Goal: Task Accomplishment & Management: Manage account settings

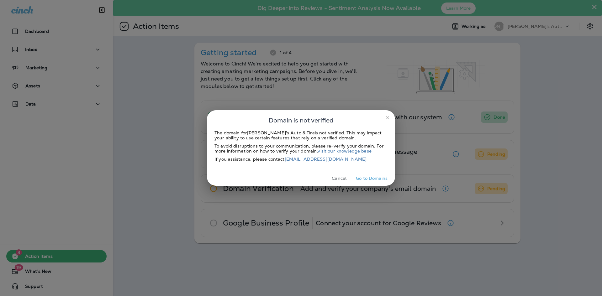
click at [387, 120] on icon "close" at bounding box center [387, 117] width 5 height 5
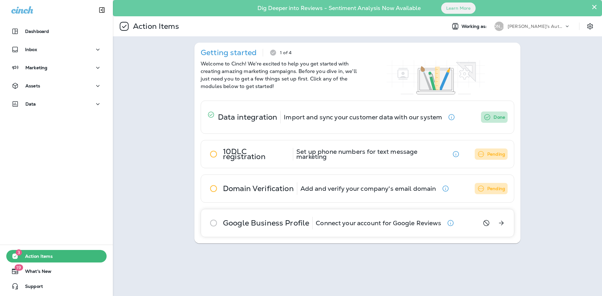
click at [502, 223] on icon "Get Started" at bounding box center [502, 224] width 8 height 8
click at [593, 33] on div "Action Items Working as: JA Joe's Auto & Tire" at bounding box center [357, 26] width 489 height 20
click at [590, 25] on icon "Settings" at bounding box center [590, 27] width 8 height 8
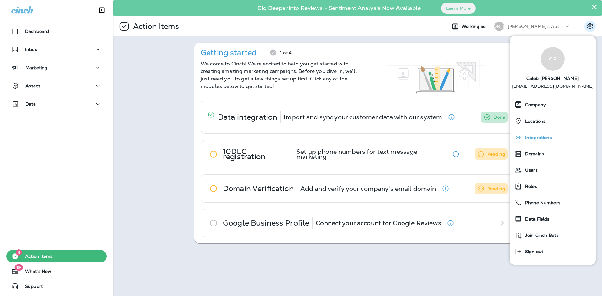
click at [543, 136] on span "Integrations" at bounding box center [537, 137] width 30 height 5
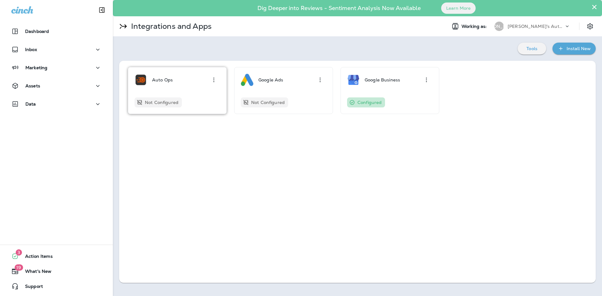
click at [175, 100] on p "Not Configured" at bounding box center [162, 102] width 34 height 5
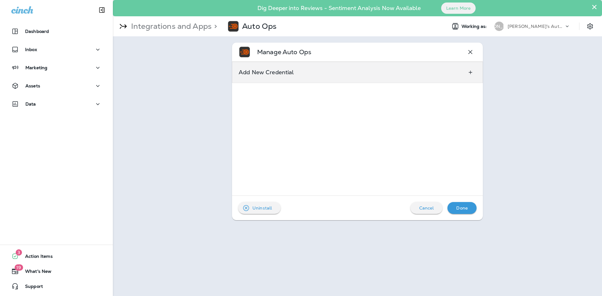
click at [334, 75] on div "Add New Credential" at bounding box center [357, 72] width 251 height 21
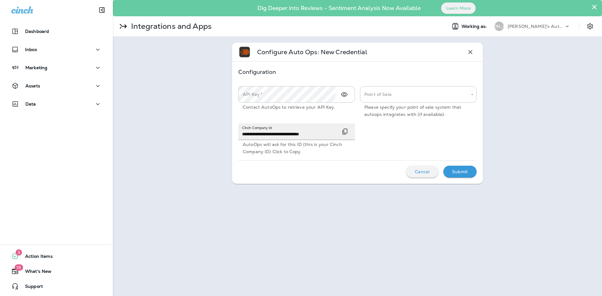
click at [412, 126] on div "**********" at bounding box center [354, 118] width 243 height 74
click at [421, 0] on body "**********" at bounding box center [301, 0] width 602 height 0
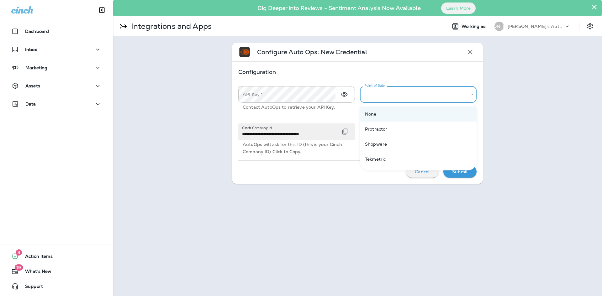
click at [402, 114] on li "None" at bounding box center [418, 114] width 117 height 15
click at [457, 0] on body "**********" at bounding box center [301, 0] width 602 height 0
click at [420, 97] on div at bounding box center [301, 148] width 602 height 296
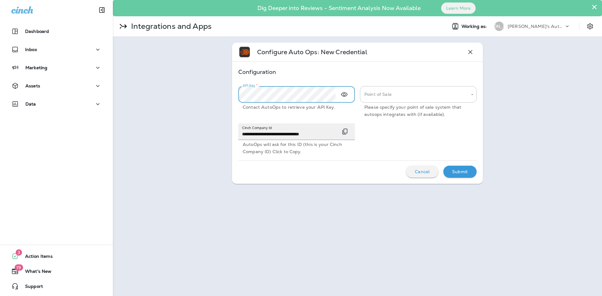
click at [377, 122] on div "**********" at bounding box center [354, 118] width 243 height 74
click at [23, 11] on icon at bounding box center [22, 9] width 22 height 7
click at [549, 30] on div "[PERSON_NAME]'s Auto & Tire" at bounding box center [536, 26] width 56 height 9
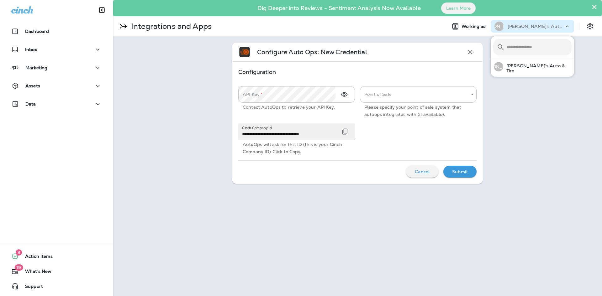
click at [549, 30] on div "[PERSON_NAME]'s Auto & Tire" at bounding box center [536, 26] width 56 height 9
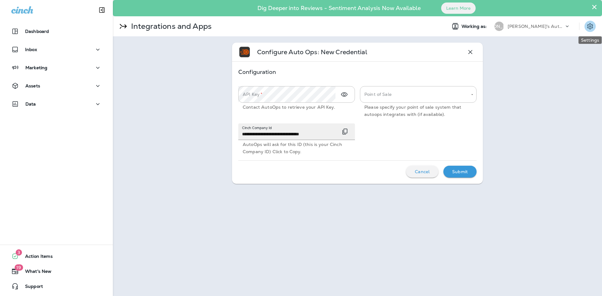
click at [593, 28] on icon "Settings" at bounding box center [590, 27] width 8 height 8
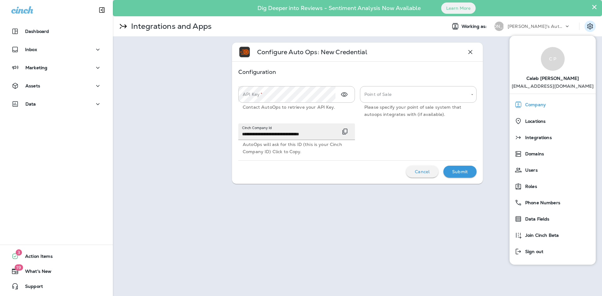
click at [553, 108] on div "Company" at bounding box center [552, 104] width 81 height 13
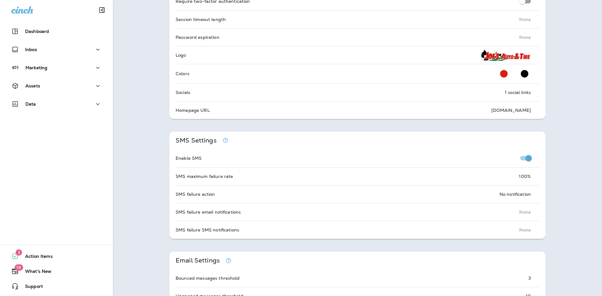
scroll to position [345, 0]
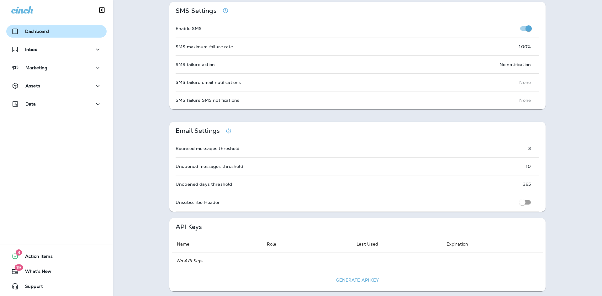
click at [42, 34] on p "Dashboard" at bounding box center [37, 31] width 24 height 5
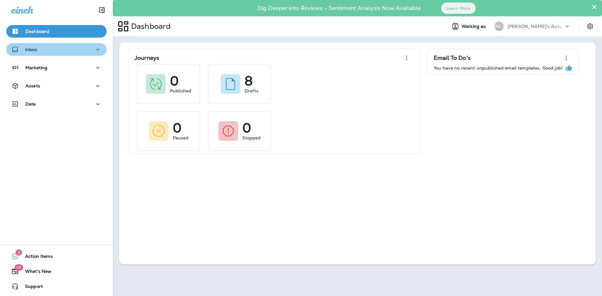
click at [59, 53] on div "Inbox" at bounding box center [56, 50] width 90 height 8
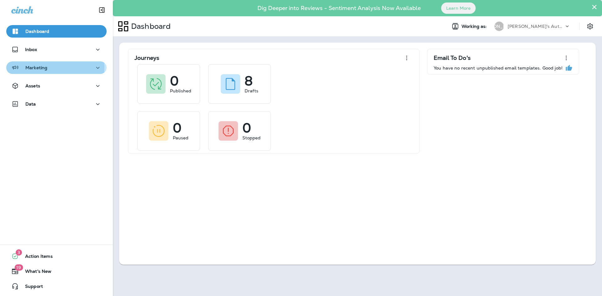
click at [55, 67] on div "Marketing" at bounding box center [56, 68] width 90 height 8
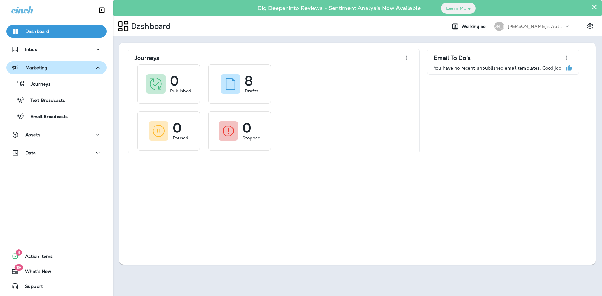
click at [52, 71] on div "Marketing" at bounding box center [56, 68] width 90 height 8
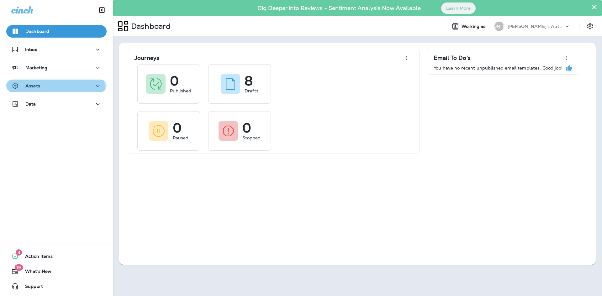
click at [52, 91] on button "Assets" at bounding box center [56, 86] width 100 height 13
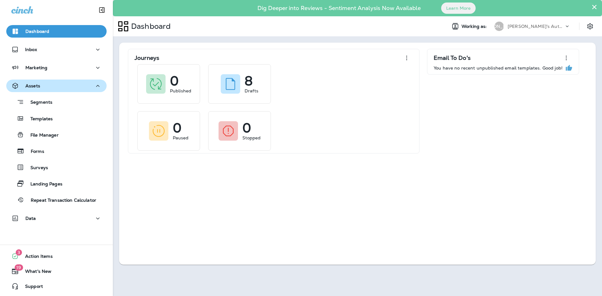
click at [52, 91] on button "Assets" at bounding box center [56, 86] width 100 height 13
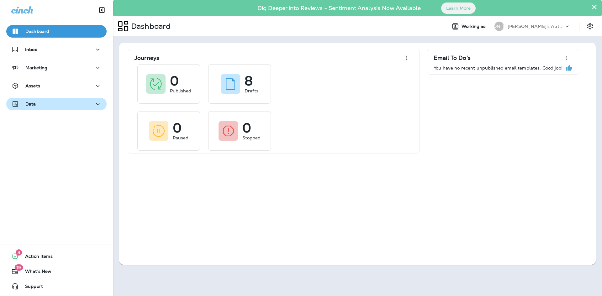
click at [51, 107] on div "Data" at bounding box center [56, 104] width 90 height 8
click at [54, 109] on button "Data" at bounding box center [56, 104] width 100 height 13
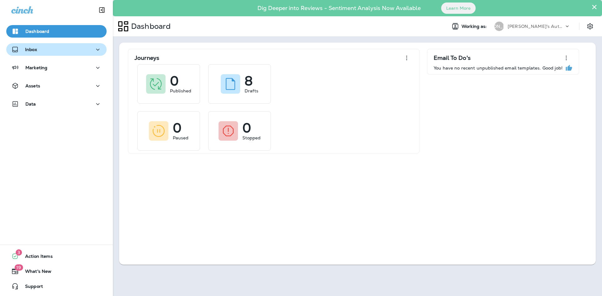
click at [53, 53] on div "Inbox" at bounding box center [56, 50] width 90 height 8
click at [60, 29] on div "Dashboard" at bounding box center [56, 32] width 90 height 8
click at [586, 29] on button "Settings" at bounding box center [590, 26] width 11 height 11
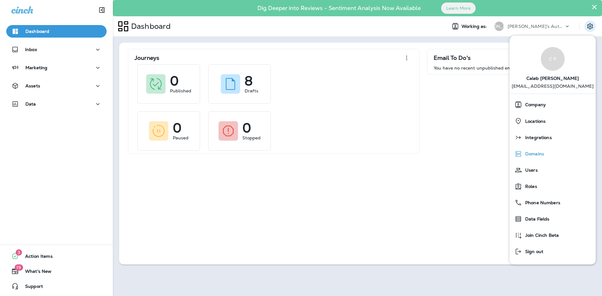
click at [541, 156] on span "Domains" at bounding box center [533, 153] width 22 height 5
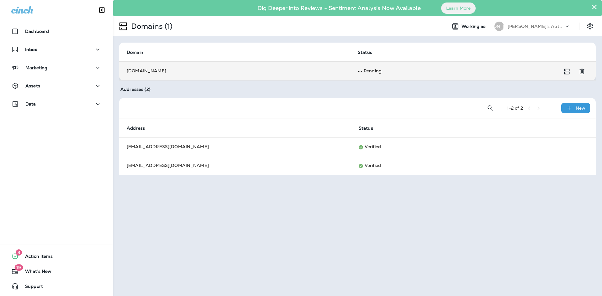
click at [370, 70] on td "Pending" at bounding box center [465, 70] width 231 height 19
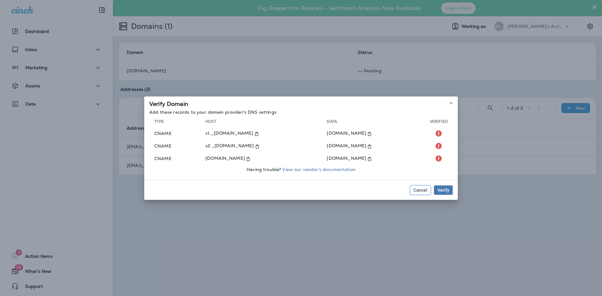
click at [419, 189] on span "Cancel" at bounding box center [421, 190] width 14 height 4
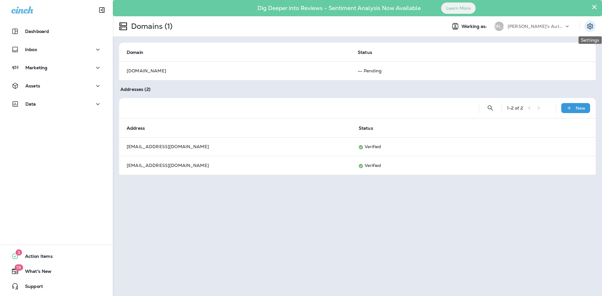
click at [591, 24] on icon "Settings" at bounding box center [590, 27] width 8 height 8
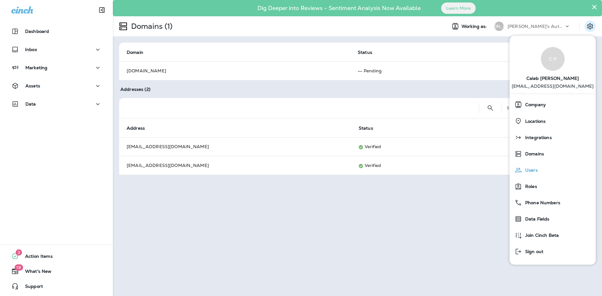
click at [529, 171] on span "Users" at bounding box center [530, 170] width 16 height 5
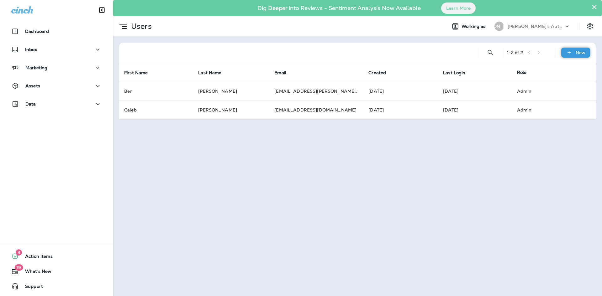
click at [579, 50] on p "New" at bounding box center [581, 52] width 10 height 5
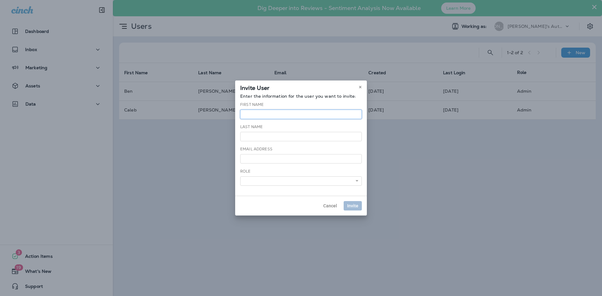
click at [298, 116] on input "text" at bounding box center [301, 114] width 122 height 9
click at [318, 105] on div "First Name" at bounding box center [301, 110] width 122 height 17
click at [294, 156] on input "email" at bounding box center [301, 158] width 122 height 9
click at [283, 177] on select "******** ******** *****" at bounding box center [301, 181] width 122 height 9
click at [282, 180] on select "******** ******** *****" at bounding box center [301, 181] width 122 height 9
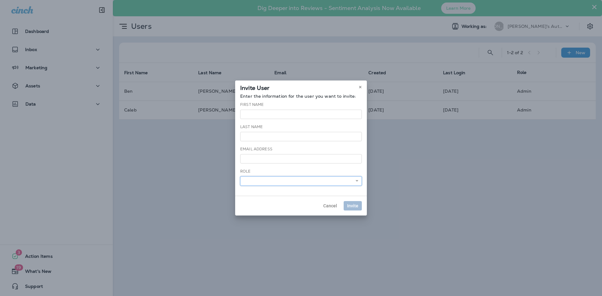
click at [282, 180] on select "******** ******** *****" at bounding box center [301, 181] width 122 height 9
select select "*****"
click at [240, 177] on select "******** ******** *****" at bounding box center [301, 181] width 122 height 9
click at [284, 183] on select "******** ******** *****" at bounding box center [301, 181] width 122 height 9
click at [402, 185] on div "Invite User Enter the information for the user you want to invite: First Name L…" at bounding box center [301, 148] width 602 height 296
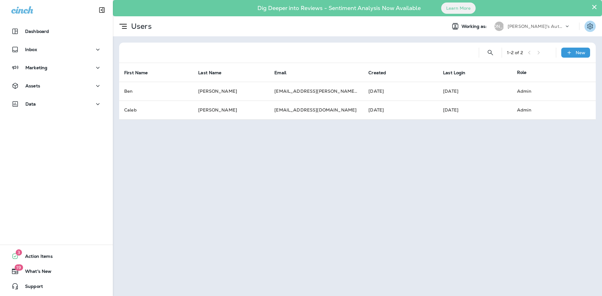
click at [587, 30] on button "Settings" at bounding box center [590, 26] width 11 height 11
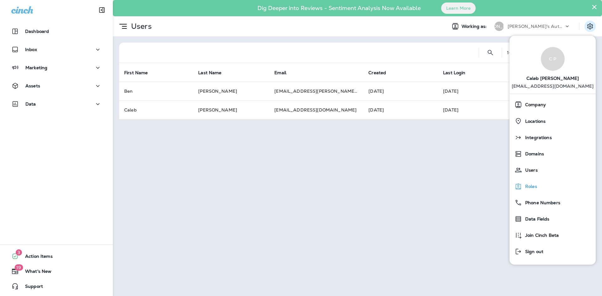
click at [538, 190] on div "Roles" at bounding box center [552, 186] width 81 height 13
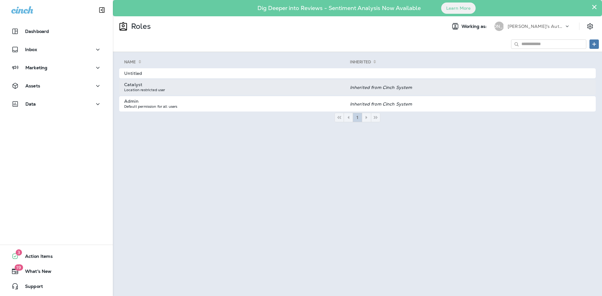
click at [176, 90] on td "Catalyst Location restricted user" at bounding box center [234, 87] width 231 height 15
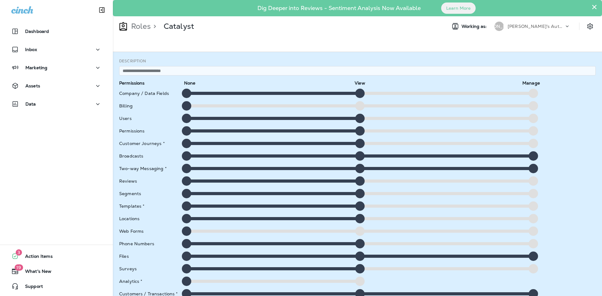
drag, startPoint x: 528, startPoint y: 155, endPoint x: 365, endPoint y: 160, distance: 163.2
click at [365, 160] on div at bounding box center [359, 155] width 361 height 9
click at [358, 168] on div at bounding box center [359, 168] width 9 height 9
click at [529, 170] on div at bounding box center [533, 168] width 9 height 9
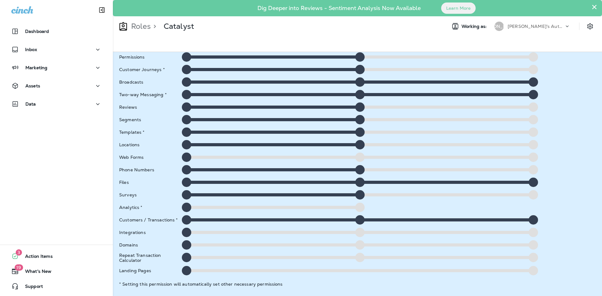
scroll to position [43, 0]
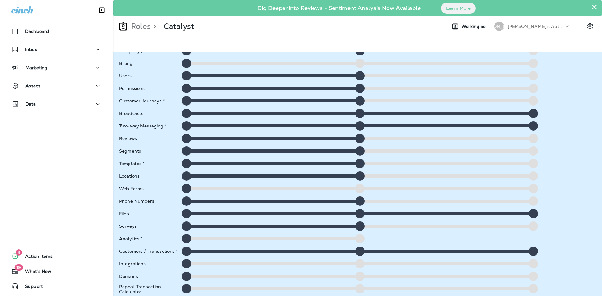
click at [360, 124] on div at bounding box center [359, 125] width 9 height 9
click at [187, 126] on div at bounding box center [186, 125] width 9 height 9
click at [191, 116] on div at bounding box center [186, 113] width 9 height 9
drag, startPoint x: 531, startPoint y: 127, endPoint x: 360, endPoint y: 124, distance: 171.0
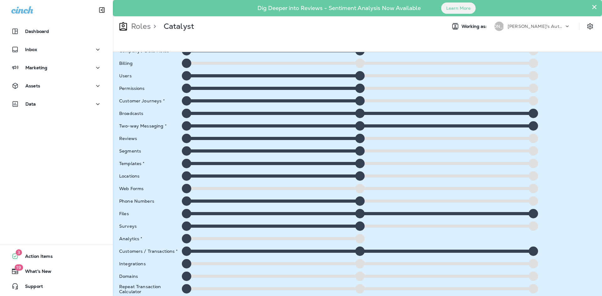
click at [360, 124] on div at bounding box center [359, 125] width 361 height 9
click at [362, 124] on div at bounding box center [359, 125] width 9 height 9
click at [530, 215] on div at bounding box center [533, 213] width 9 height 9
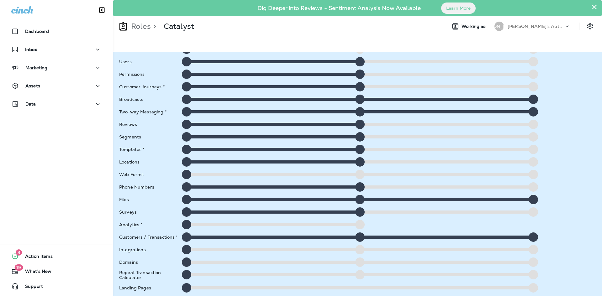
scroll to position [74, 0]
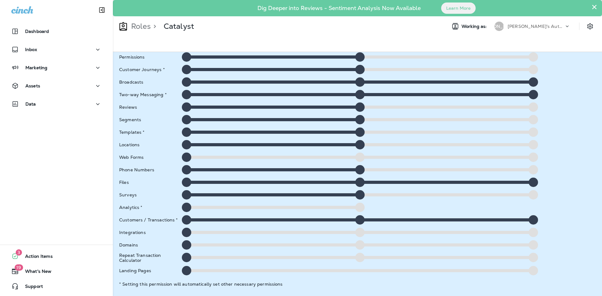
click at [356, 258] on div at bounding box center [359, 257] width 9 height 9
drag, startPoint x: 185, startPoint y: 268, endPoint x: 340, endPoint y: 273, distance: 154.7
click at [340, 274] on div at bounding box center [359, 270] width 361 height 9
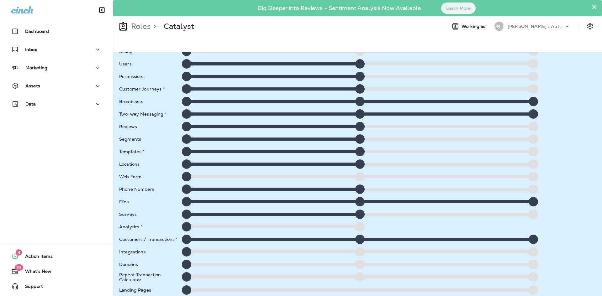
scroll to position [0, 0]
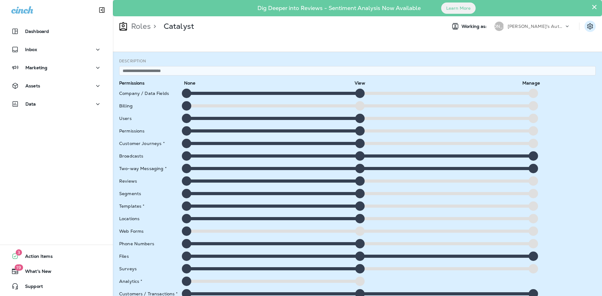
click at [589, 25] on icon "Settings" at bounding box center [590, 27] width 8 height 8
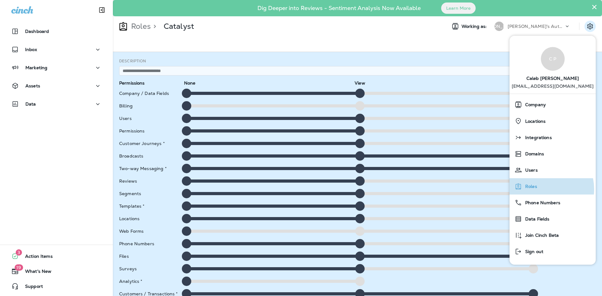
click at [543, 189] on div "Roles" at bounding box center [552, 186] width 81 height 13
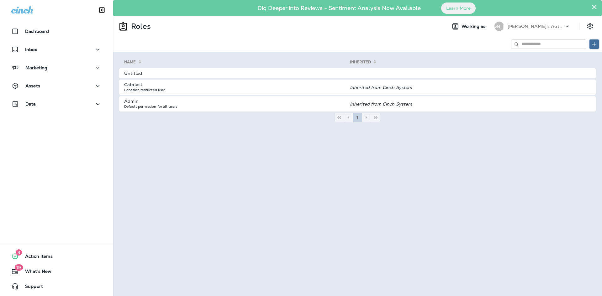
click at [594, 42] on use at bounding box center [594, 44] width 4 height 4
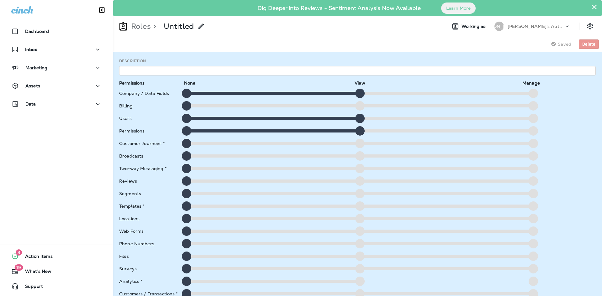
drag, startPoint x: 421, startPoint y: 90, endPoint x: 512, endPoint y: 99, distance: 91.1
click at [422, 90] on div at bounding box center [359, 93] width 361 height 9
click at [527, 98] on div "Description Permissions None View Manage Company / Data Fields Billing Users Pe…" at bounding box center [357, 174] width 489 height 244
click at [532, 95] on div at bounding box center [533, 93] width 9 height 9
click at [357, 92] on div at bounding box center [359, 93] width 9 height 9
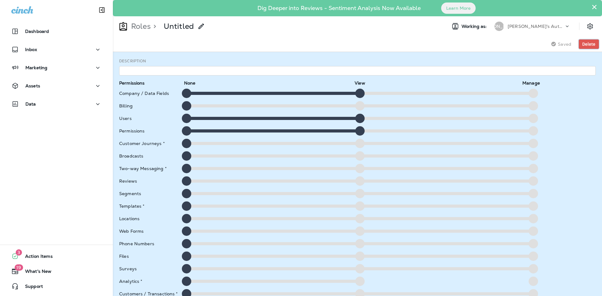
click at [589, 43] on span "Delete" at bounding box center [588, 44] width 13 height 4
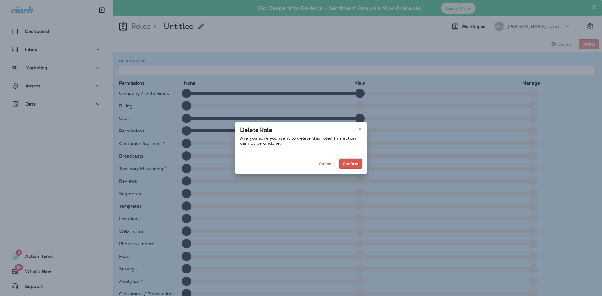
click at [356, 164] on span "Confirm" at bounding box center [351, 164] width 16 height 4
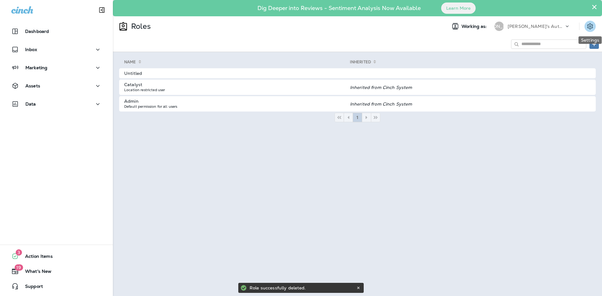
click at [593, 27] on icon "Settings" at bounding box center [590, 27] width 8 height 8
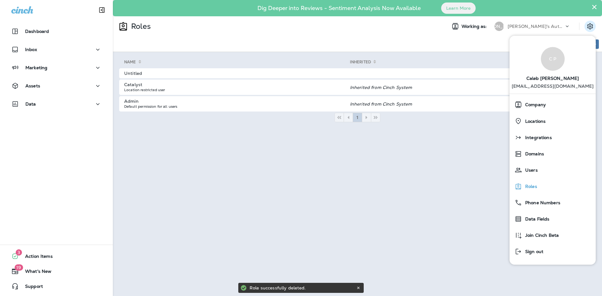
click at [530, 181] on div "Roles" at bounding box center [552, 186] width 81 height 13
click at [535, 190] on div "Roles" at bounding box center [552, 186] width 81 height 13
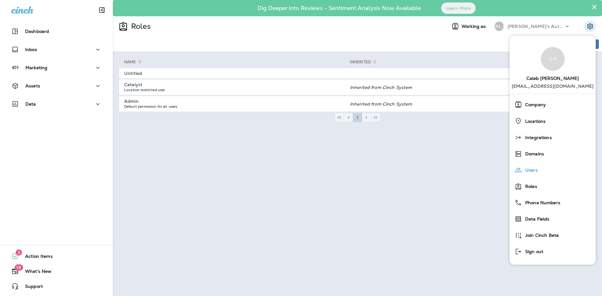
click at [540, 169] on div "Users" at bounding box center [552, 170] width 81 height 13
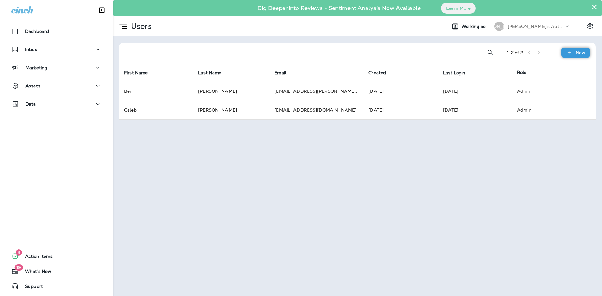
click at [569, 57] on div "New" at bounding box center [575, 53] width 29 height 10
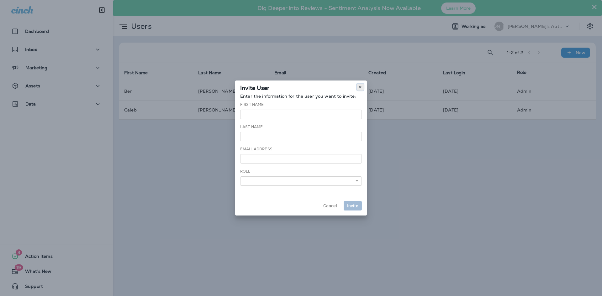
click at [360, 88] on icon at bounding box center [360, 87] width 4 height 4
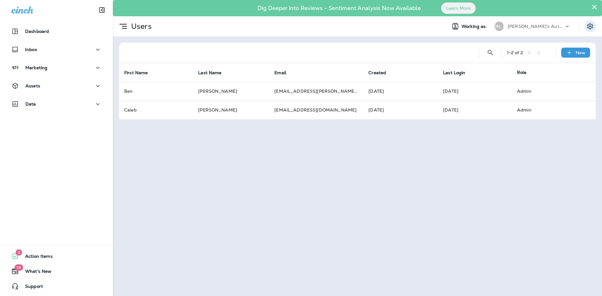
click at [594, 27] on icon "Settings" at bounding box center [590, 27] width 8 height 8
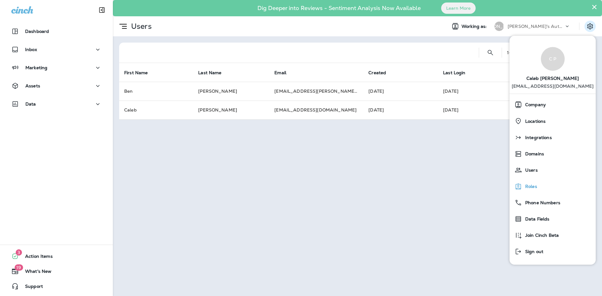
click at [536, 184] on span "Roles" at bounding box center [529, 186] width 15 height 5
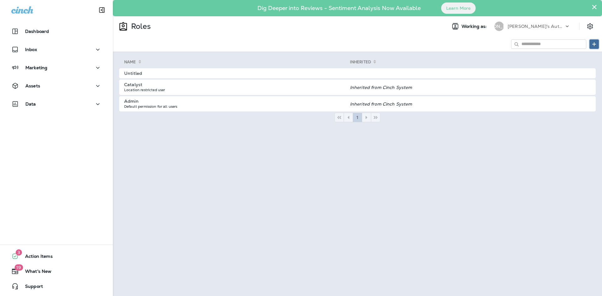
click at [593, 43] on icon at bounding box center [594, 44] width 5 height 5
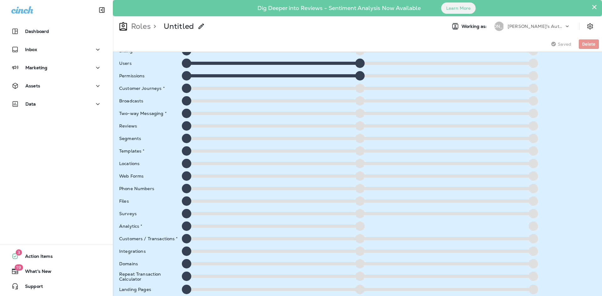
scroll to position [58, 0]
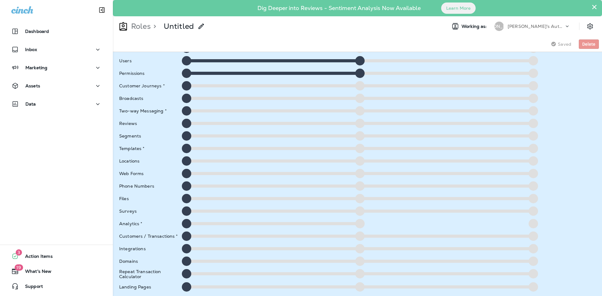
click at [358, 236] on div at bounding box center [359, 236] width 9 height 9
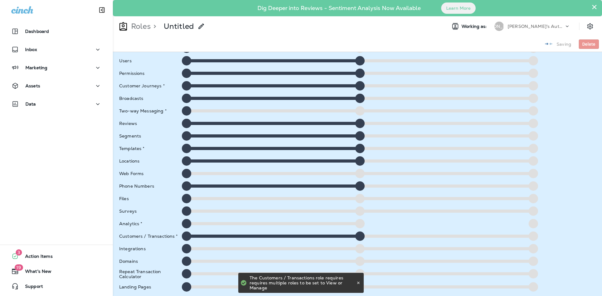
click at [356, 223] on div at bounding box center [359, 223] width 9 height 9
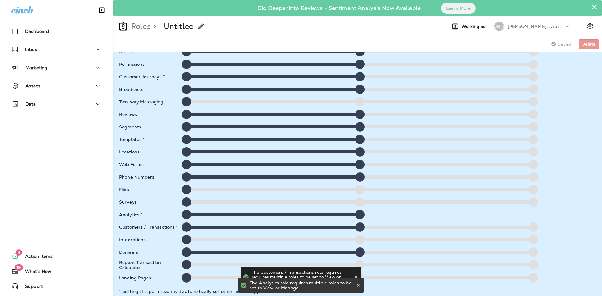
scroll to position [74, 0]
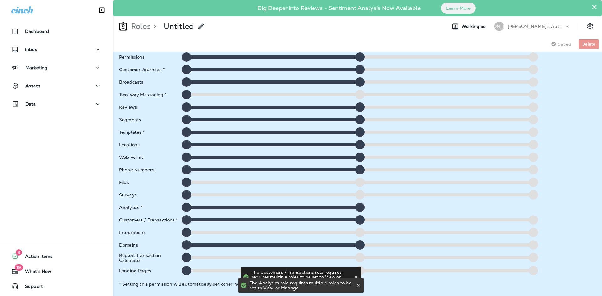
click at [355, 196] on div at bounding box center [359, 194] width 9 height 9
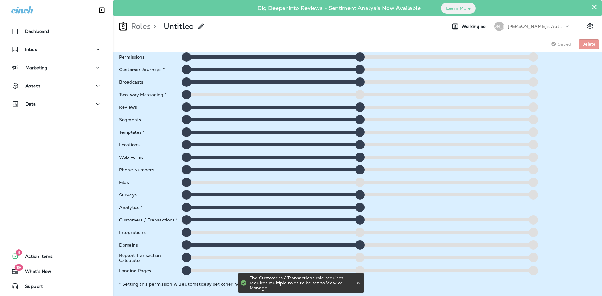
click at [190, 244] on div at bounding box center [186, 245] width 9 height 9
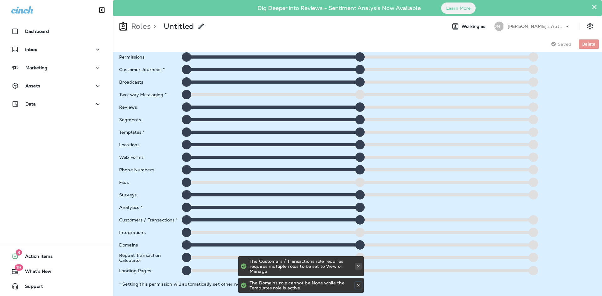
click at [358, 285] on icon at bounding box center [359, 286] width 4 height 4
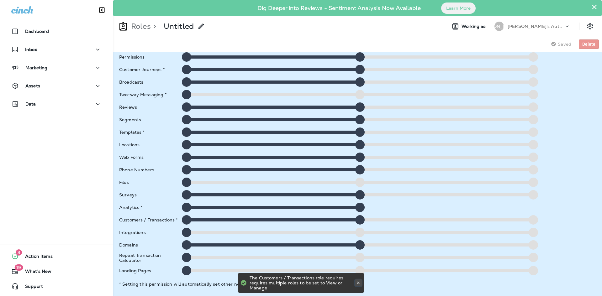
click at [358, 285] on icon at bounding box center [359, 283] width 4 height 4
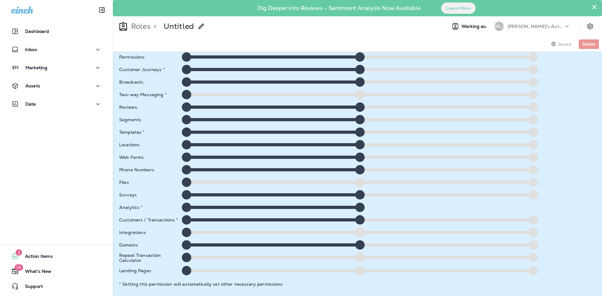
click at [359, 259] on div at bounding box center [359, 257] width 9 height 9
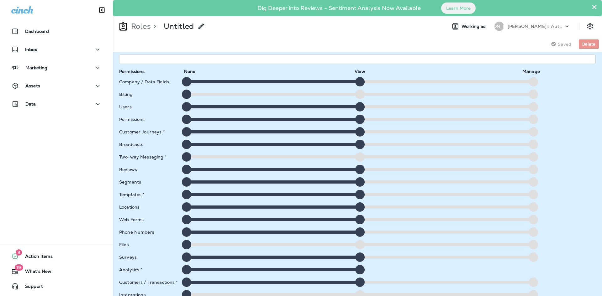
scroll to position [11, 0]
click at [529, 159] on div at bounding box center [533, 157] width 9 height 9
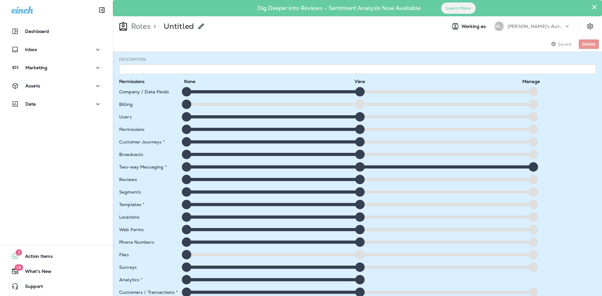
scroll to position [0, 0]
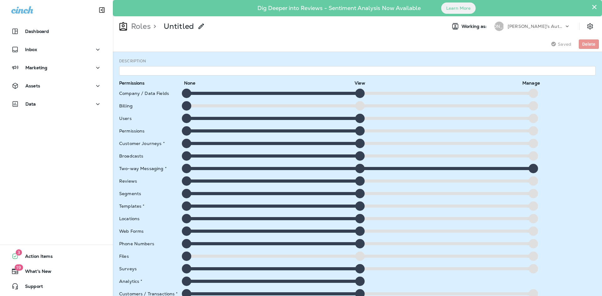
click at [557, 24] on div "[PERSON_NAME]'s Auto & Tire" at bounding box center [536, 26] width 56 height 9
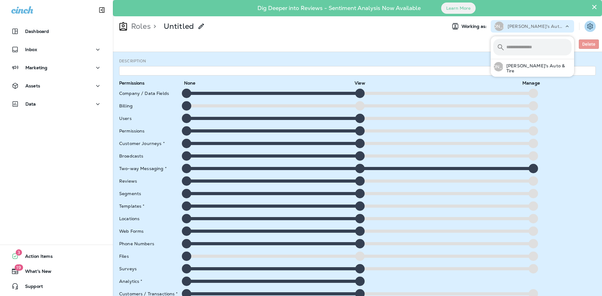
click at [595, 28] on button "Settings" at bounding box center [590, 26] width 11 height 11
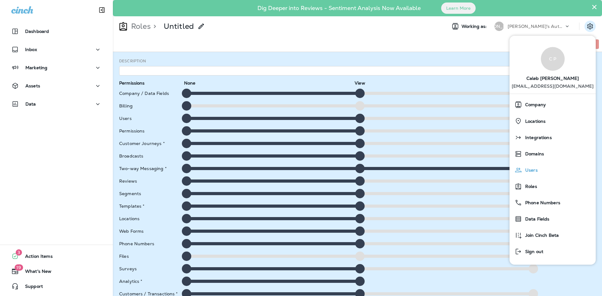
click at [539, 167] on div "Users" at bounding box center [552, 170] width 81 height 13
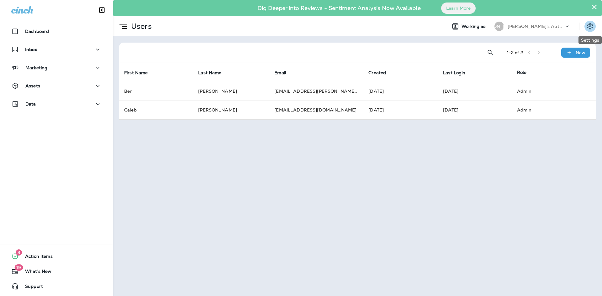
click at [586, 26] on button "Settings" at bounding box center [590, 26] width 11 height 11
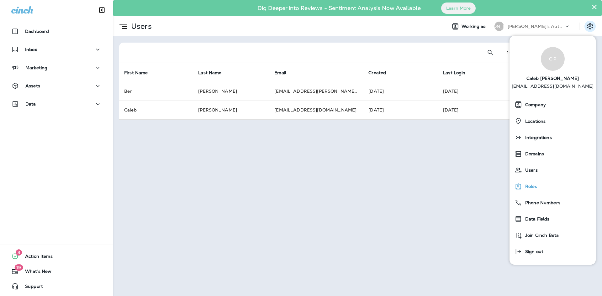
click at [542, 192] on div "Roles" at bounding box center [552, 186] width 81 height 13
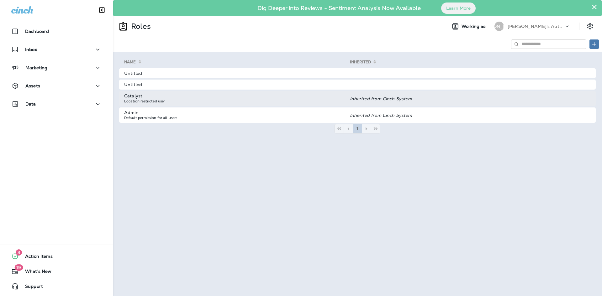
click at [210, 101] on td "Catalyst Location restricted user" at bounding box center [234, 98] width 231 height 15
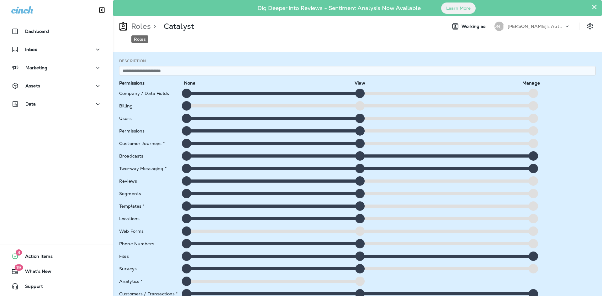
click at [146, 27] on p "Roles" at bounding box center [140, 26] width 22 height 9
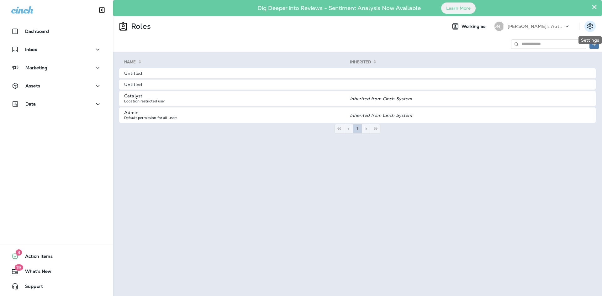
click at [590, 27] on icon "Settings" at bounding box center [590, 26] width 6 height 6
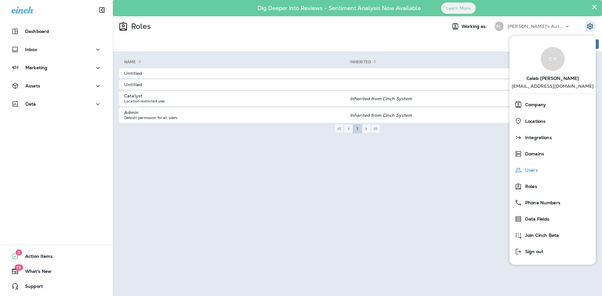
click at [543, 169] on div "Users" at bounding box center [552, 170] width 81 height 13
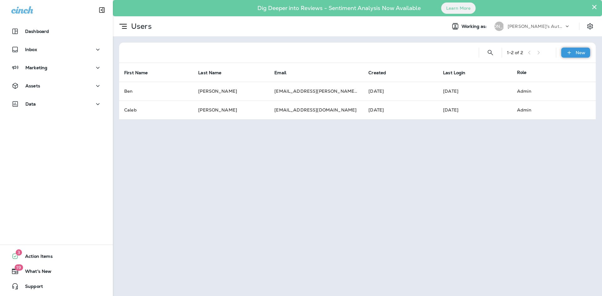
click at [575, 53] on div "New" at bounding box center [575, 53] width 29 height 10
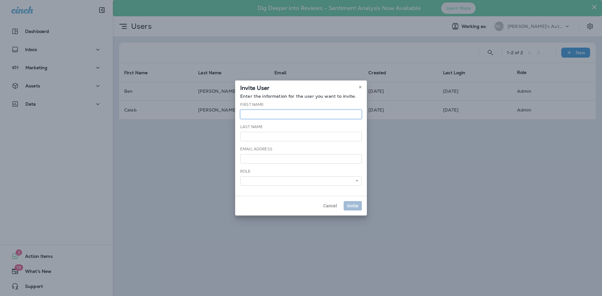
click at [285, 115] on input "text" at bounding box center [301, 114] width 122 height 9
type input "***"
type input "********"
type input "**********"
click at [308, 180] on select "******** ******** ******** *****" at bounding box center [301, 181] width 122 height 9
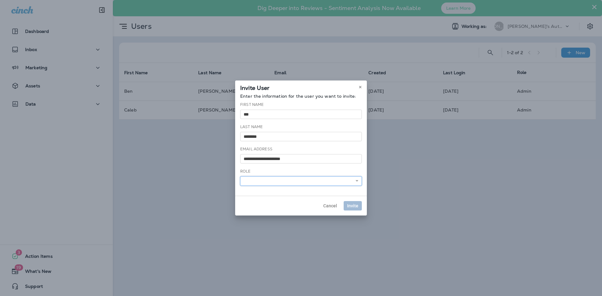
select select "*****"
click at [240, 177] on select "******** ******** ******** *****" at bounding box center [301, 181] width 122 height 9
click at [351, 204] on span "Invite" at bounding box center [352, 206] width 11 height 4
select select
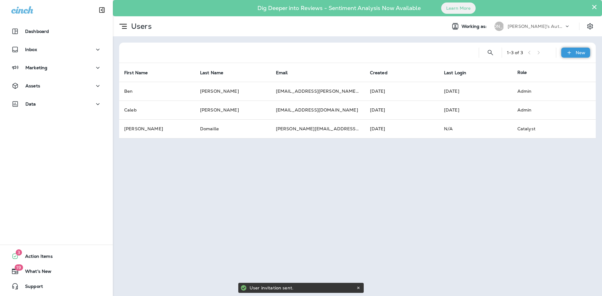
click at [575, 54] on div "New" at bounding box center [575, 53] width 29 height 10
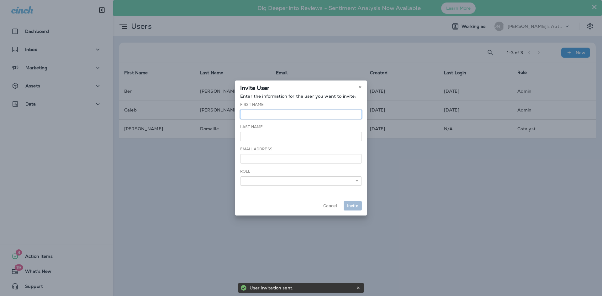
click at [250, 113] on input "text" at bounding box center [301, 114] width 122 height 9
type input "****"
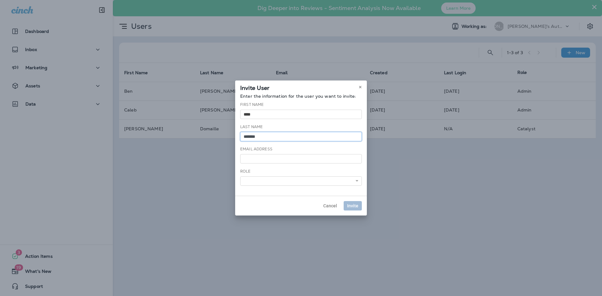
type input "*******"
click at [276, 158] on input "email" at bounding box center [301, 158] width 122 height 9
type input "**********"
click at [298, 178] on select "******** ******** ******** *****" at bounding box center [301, 181] width 122 height 9
select select "*****"
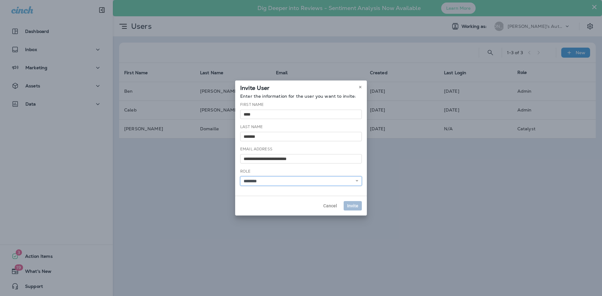
click at [240, 177] on select "******** ******** ******** *****" at bounding box center [301, 181] width 122 height 9
click at [352, 208] on span "Invite" at bounding box center [352, 206] width 11 height 4
select select
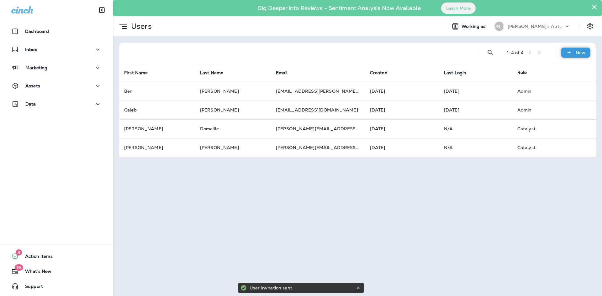
click at [576, 53] on p "New" at bounding box center [581, 52] width 10 height 5
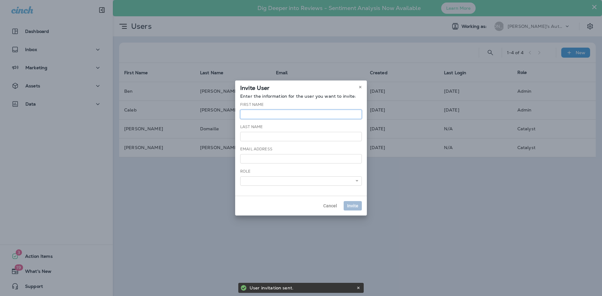
click at [274, 118] on input "text" at bounding box center [301, 114] width 122 height 9
type input "****"
type input "*"
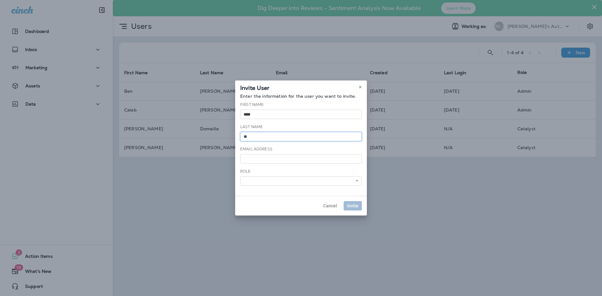
type input "*"
type input "********"
type input "**********"
select select "*****"
click at [350, 205] on span "Invite" at bounding box center [352, 206] width 11 height 4
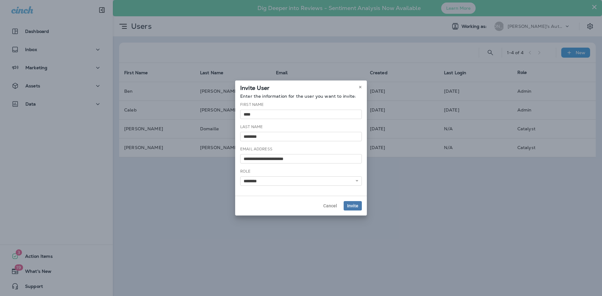
select select
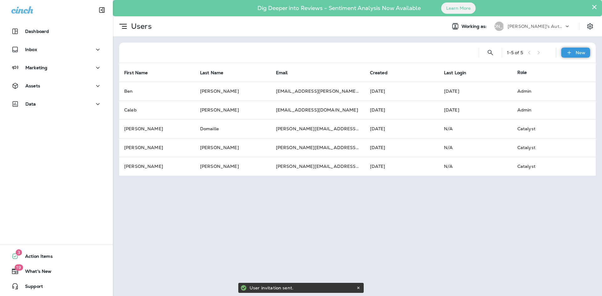
click at [579, 51] on p "New" at bounding box center [581, 52] width 10 height 5
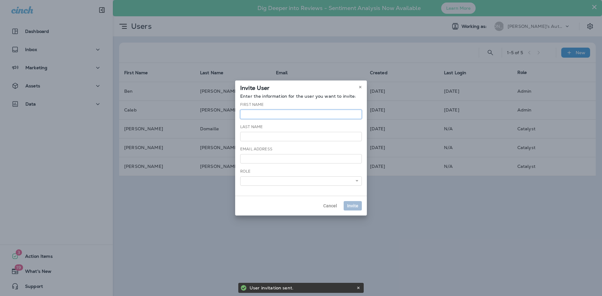
click at [274, 113] on input "text" at bounding box center [301, 114] width 122 height 9
type input "***"
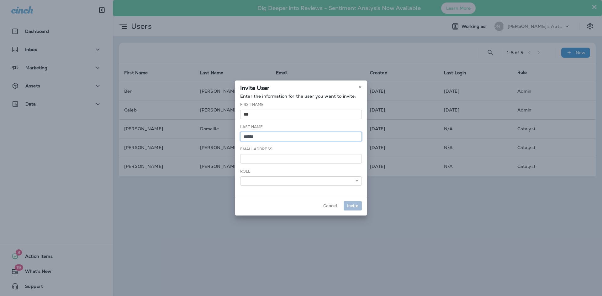
type input "******"
type input "**********"
click at [332, 183] on select "******** ******** ******** *****" at bounding box center [301, 181] width 122 height 9
select select "*****"
click at [240, 177] on select "******** ******** ******** *****" at bounding box center [301, 181] width 122 height 9
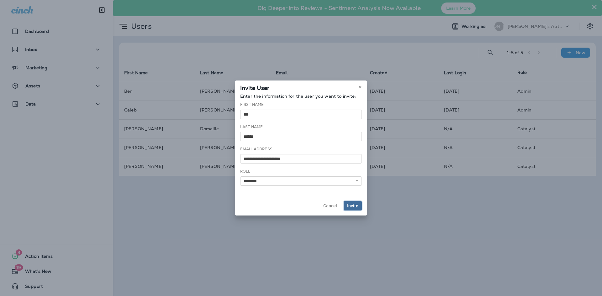
click at [358, 207] on button "Invite" at bounding box center [353, 205] width 18 height 9
select select
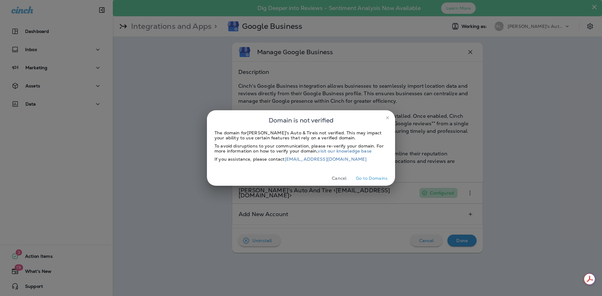
click at [388, 119] on icon "close" at bounding box center [387, 117] width 5 height 5
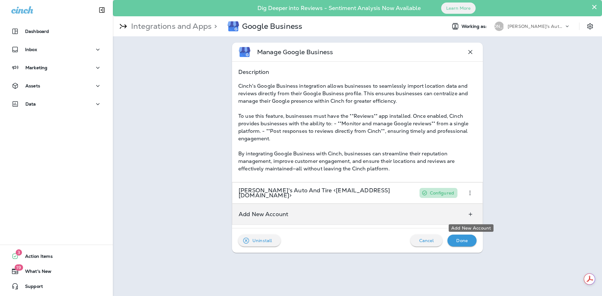
click at [474, 218] on button "Add New Account" at bounding box center [471, 214] width 12 height 11
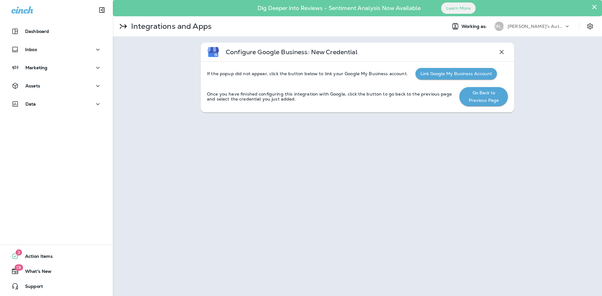
click at [427, 190] on div "× Dig Deeper into Reviews - Sentiment Analysis Now Available Learn More Integra…" at bounding box center [357, 148] width 489 height 296
click at [532, 26] on p "[PERSON_NAME]'s Auto & Tire" at bounding box center [536, 26] width 56 height 5
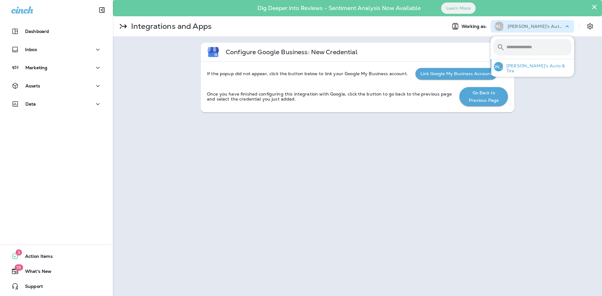
click at [541, 70] on p "[PERSON_NAME]'s Auto & Tire" at bounding box center [537, 68] width 68 height 10
click at [406, 175] on div "× Dig Deeper into Reviews - Sentiment Analysis Now Available Learn More Integra…" at bounding box center [357, 148] width 489 height 296
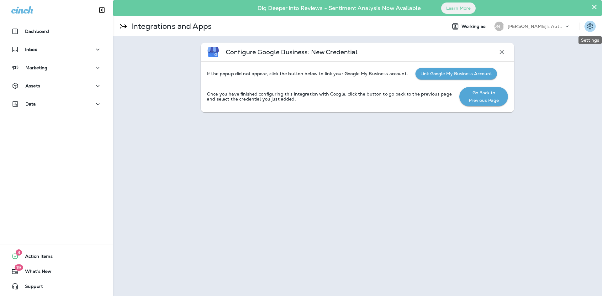
click at [593, 26] on icon "Settings" at bounding box center [590, 27] width 8 height 8
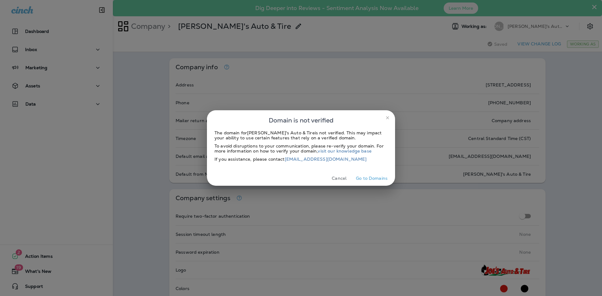
click at [387, 119] on icon "close" at bounding box center [387, 117] width 5 height 5
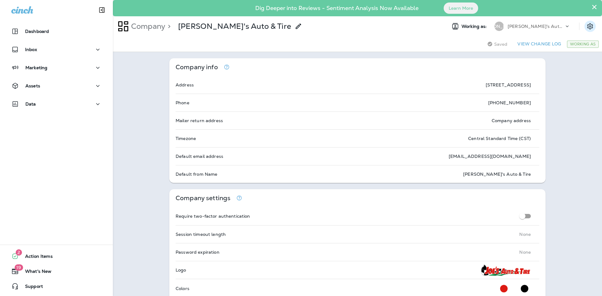
click at [586, 28] on icon "Settings" at bounding box center [590, 27] width 8 height 8
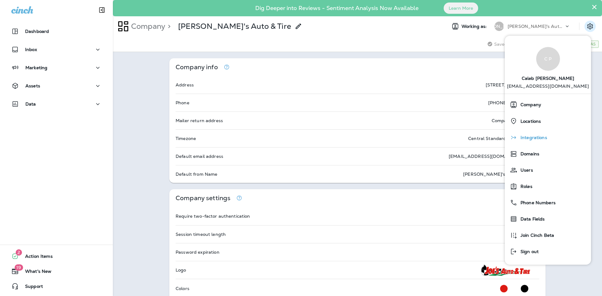
click at [543, 138] on span "Integrations" at bounding box center [532, 137] width 30 height 5
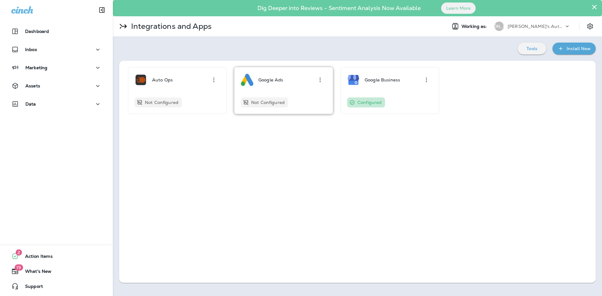
click at [290, 104] on div "Not Configured" at bounding box center [284, 103] width 86 height 10
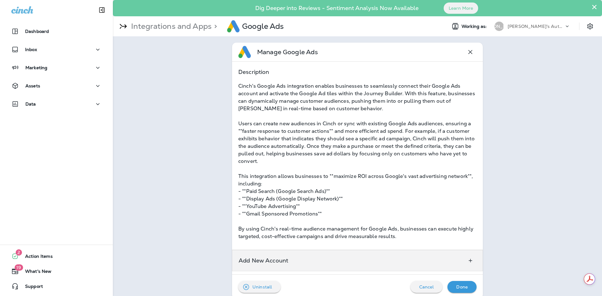
click at [459, 263] on div "Add New Account" at bounding box center [357, 260] width 251 height 21
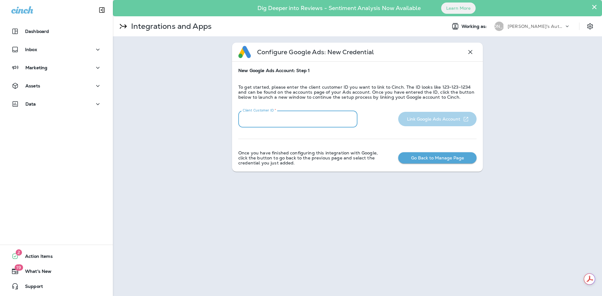
click at [308, 122] on input "Client Customer ID   *" at bounding box center [297, 119] width 119 height 17
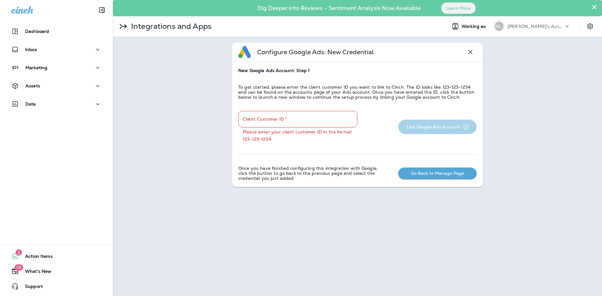
click at [435, 160] on div "New Google Ads Account: Step 1 To get started, please enter the client customer…" at bounding box center [357, 124] width 238 height 113
click at [440, 174] on button "Go Back to Manage Page" at bounding box center [437, 174] width 78 height 12
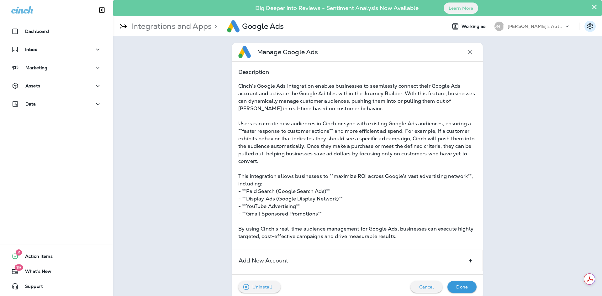
click at [586, 29] on icon "Settings" at bounding box center [590, 27] width 8 height 8
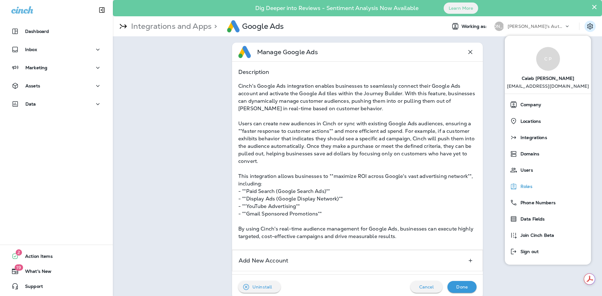
click at [530, 189] on span "Roles" at bounding box center [524, 186] width 15 height 5
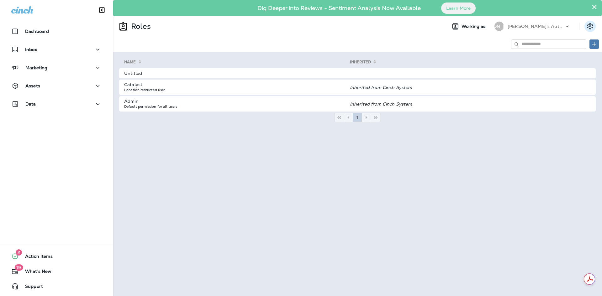
click at [593, 29] on icon "Settings" at bounding box center [590, 27] width 8 height 8
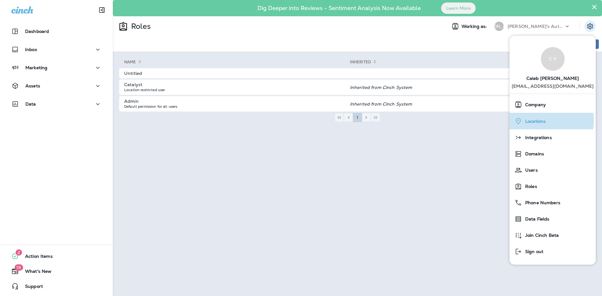
click at [542, 121] on span "Locations" at bounding box center [534, 121] width 24 height 5
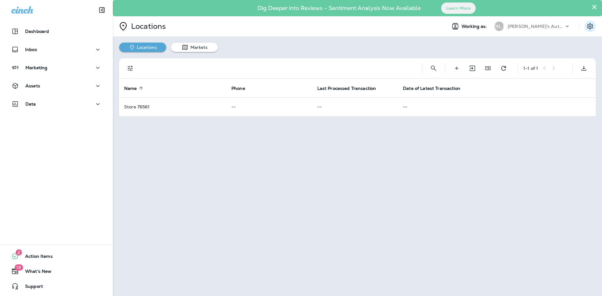
click at [590, 27] on icon "Settings" at bounding box center [590, 26] width 6 height 6
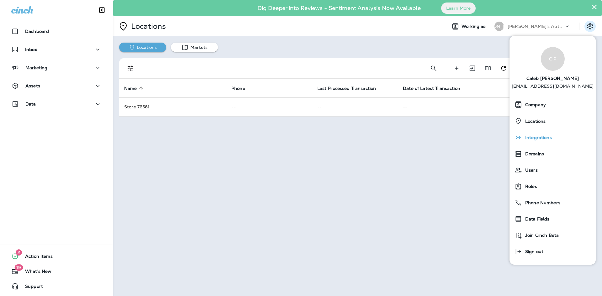
click at [553, 137] on div "Integrations" at bounding box center [552, 137] width 81 height 13
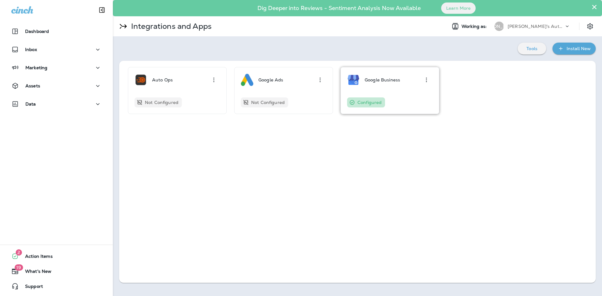
click at [412, 104] on div "Configured" at bounding box center [390, 103] width 86 height 10
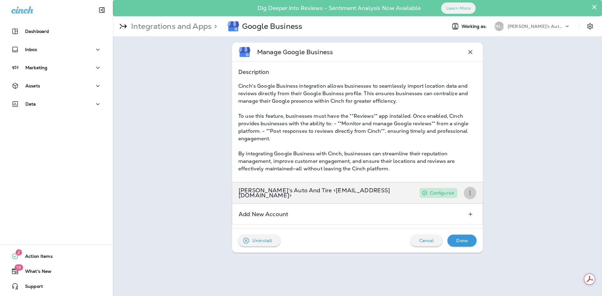
click at [470, 193] on icon "button" at bounding box center [470, 193] width 8 height 8
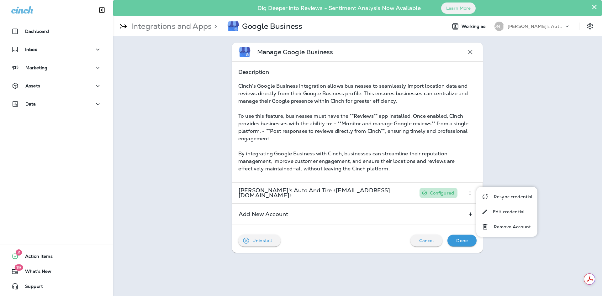
click at [566, 206] on div "Manage Google Business Description Cinch's Google Business integration allows b…" at bounding box center [357, 147] width 489 height 223
click at [585, 28] on button "Settings" at bounding box center [590, 26] width 11 height 11
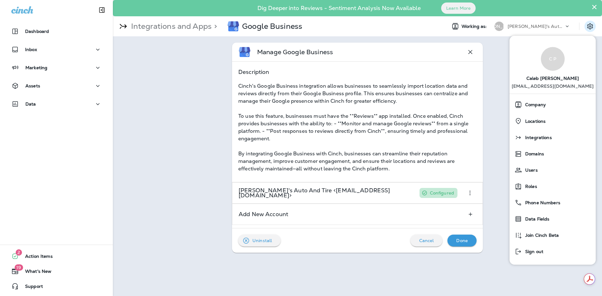
click at [130, 31] on div "Integrations and Apps > Google Business" at bounding box center [207, 27] width 189 height 16
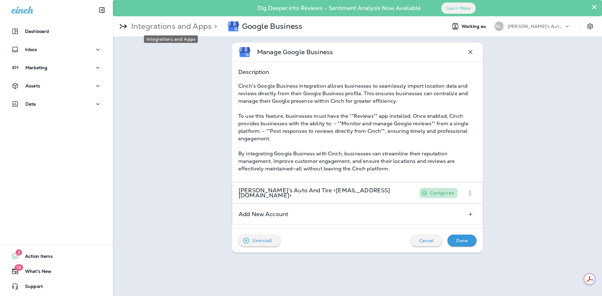
click at [199, 25] on p "Integrations and Apps" at bounding box center [170, 26] width 83 height 9
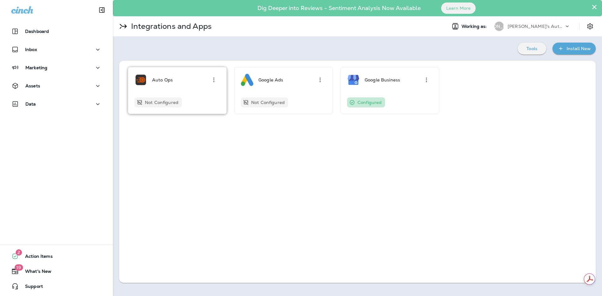
click at [187, 96] on div "Auto Ops Not Configured" at bounding box center [178, 91] width 86 height 34
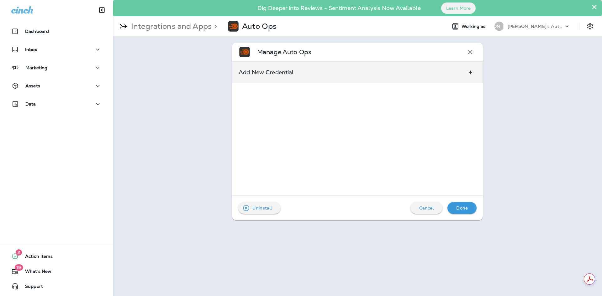
click at [351, 66] on div "Add New Credential" at bounding box center [357, 72] width 251 height 21
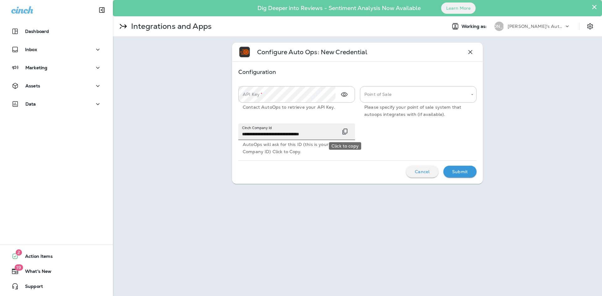
click at [345, 130] on icon "Click to copy" at bounding box center [345, 132] width 8 height 8
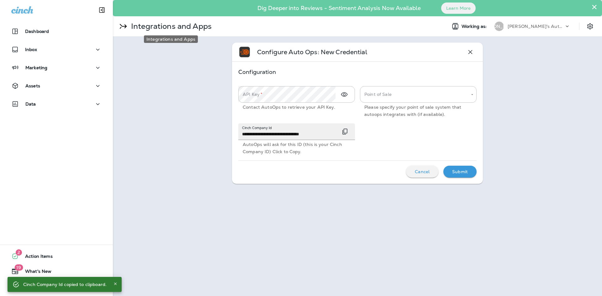
click at [151, 26] on p "Integrations and Apps" at bounding box center [170, 26] width 83 height 9
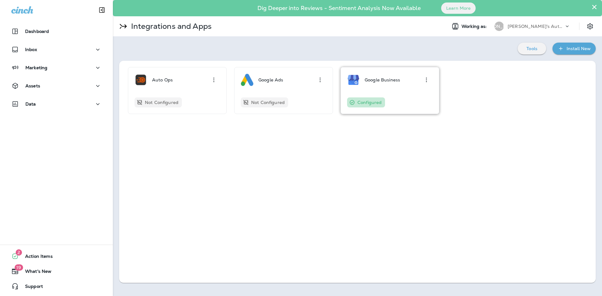
click at [378, 106] on div "Configured" at bounding box center [366, 103] width 38 height 10
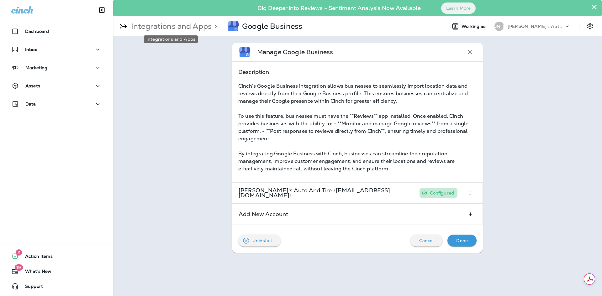
click at [181, 30] on p "Integrations and Apps" at bounding box center [170, 26] width 83 height 9
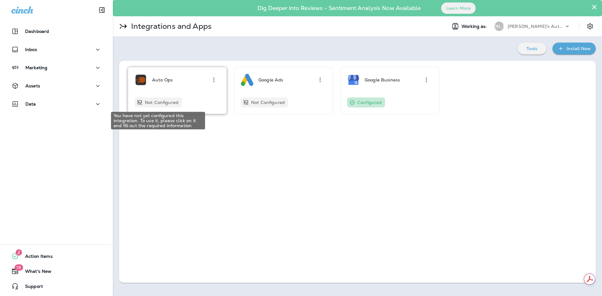
click at [163, 104] on p "Not Configured" at bounding box center [162, 102] width 34 height 5
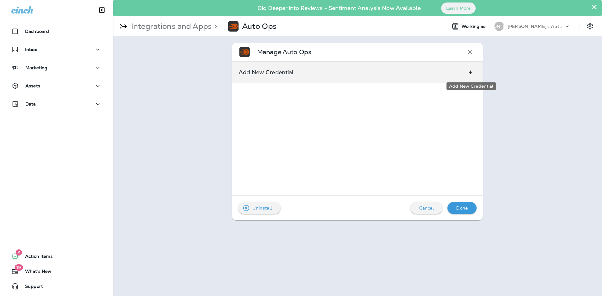
click at [473, 70] on icon "Add New Credential" at bounding box center [470, 72] width 7 height 6
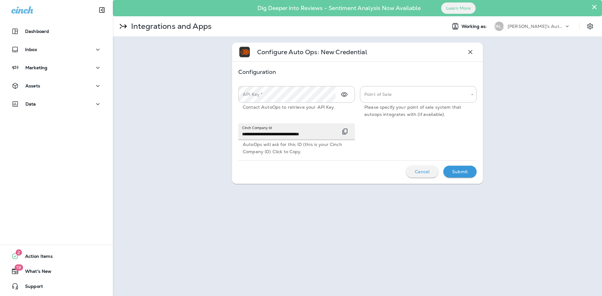
click at [472, 51] on icon "button" at bounding box center [471, 52] width 8 height 8
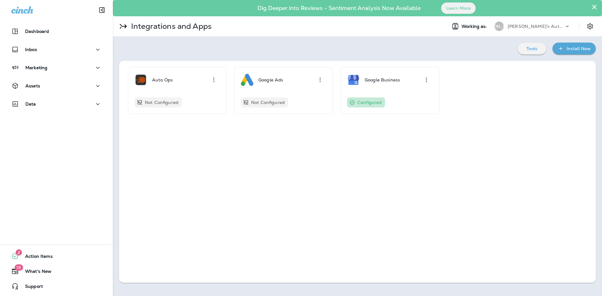
click at [541, 50] on div "Tools" at bounding box center [532, 49] width 19 height 8
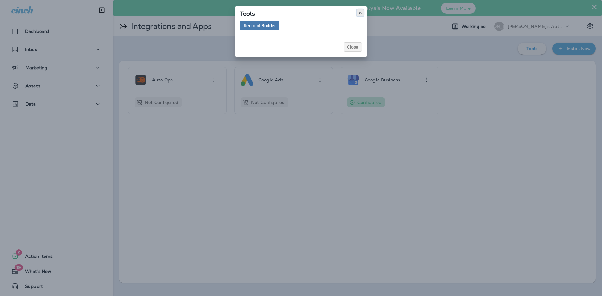
click at [359, 11] on icon at bounding box center [360, 13] width 4 height 4
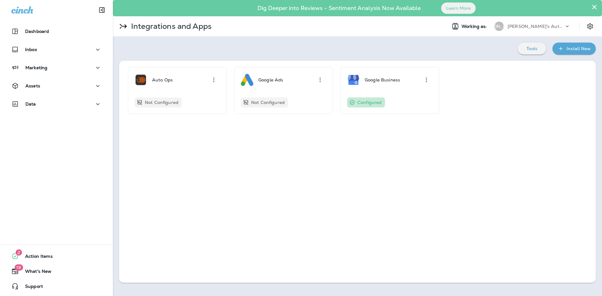
click at [577, 52] on div "Install New" at bounding box center [579, 49] width 24 height 8
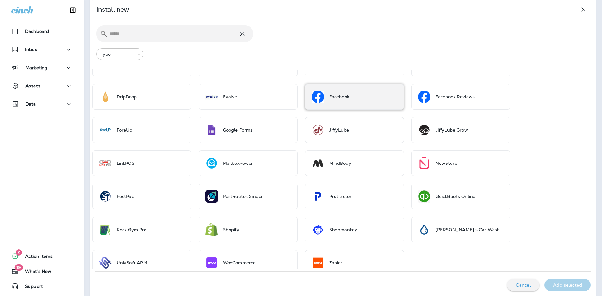
scroll to position [196, 0]
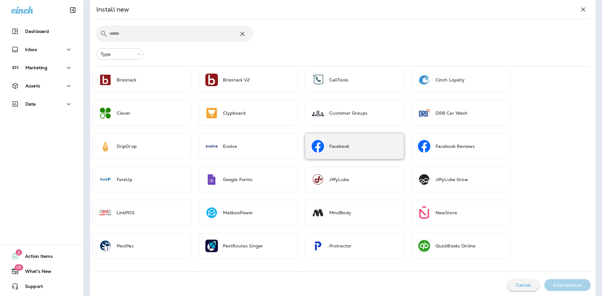
click at [354, 147] on div "Facebook" at bounding box center [354, 147] width 99 height 26
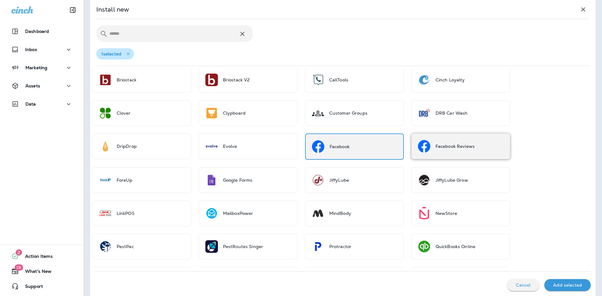
click at [429, 144] on img at bounding box center [424, 146] width 13 height 13
click at [571, 285] on p "Add selected" at bounding box center [567, 285] width 29 height 5
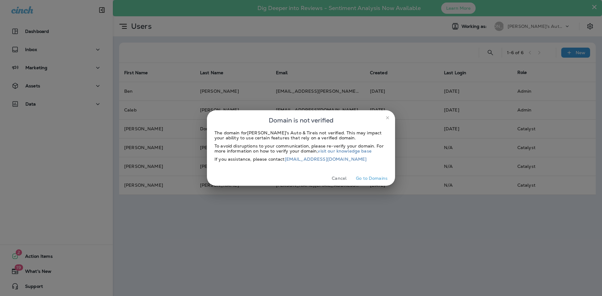
click at [337, 178] on button "Cancel" at bounding box center [339, 179] width 24 height 10
click at [339, 179] on button "Cancel" at bounding box center [339, 179] width 24 height 10
click at [329, 179] on button "Cancel" at bounding box center [339, 179] width 24 height 10
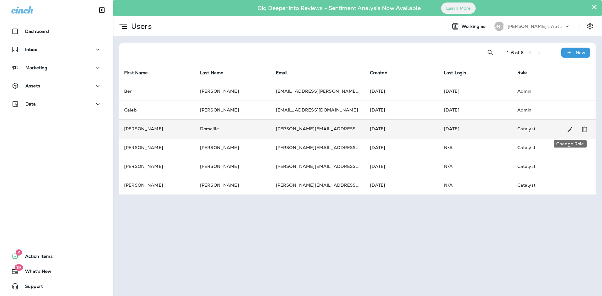
click at [571, 130] on icon "Change Role" at bounding box center [570, 129] width 7 height 6
select select "*****"
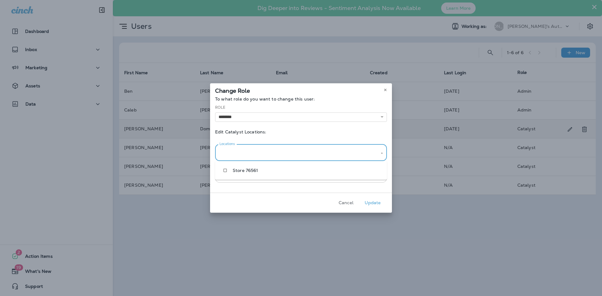
click at [296, 155] on input "Locations" at bounding box center [296, 152] width 157 height 11
click at [324, 146] on div "Locations" at bounding box center [301, 153] width 172 height 17
click at [298, 0] on body "Dashboard Inbox Marketing Assets Data 2 Action Items 19 What's New Support × Di…" at bounding box center [301, 0] width 602 height 0
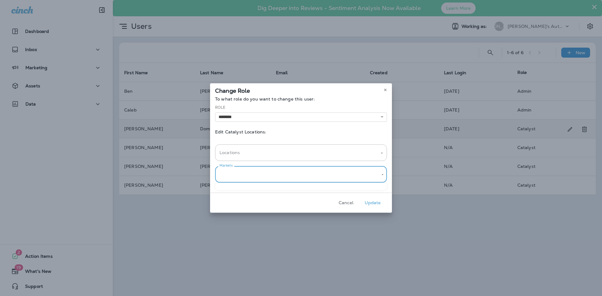
click at [359, 173] on div at bounding box center [301, 148] width 602 height 296
click at [389, 135] on div "To what role do you want to change this user: Role ******** ******** ******** *…" at bounding box center [301, 145] width 182 height 96
click at [363, 155] on input "Locations" at bounding box center [296, 152] width 157 height 11
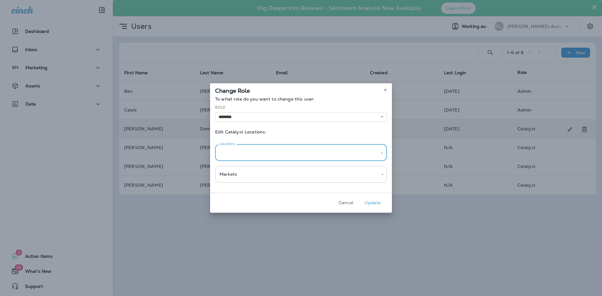
click at [363, 155] on input "Locations" at bounding box center [296, 152] width 157 height 11
click at [349, 202] on button "Cancel" at bounding box center [346, 203] width 24 height 10
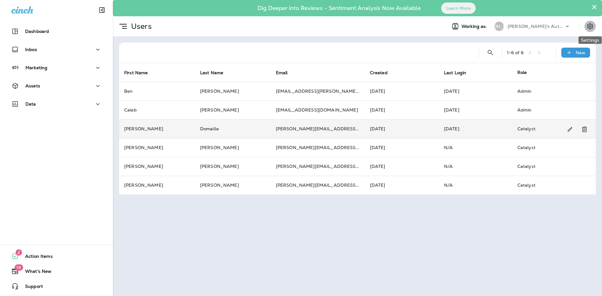
click at [591, 28] on icon "Settings" at bounding box center [590, 27] width 8 height 8
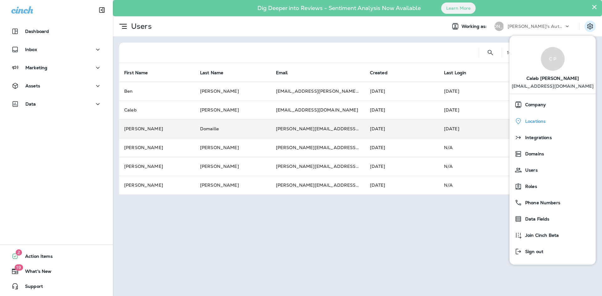
click at [545, 117] on div "Locations" at bounding box center [552, 121] width 81 height 13
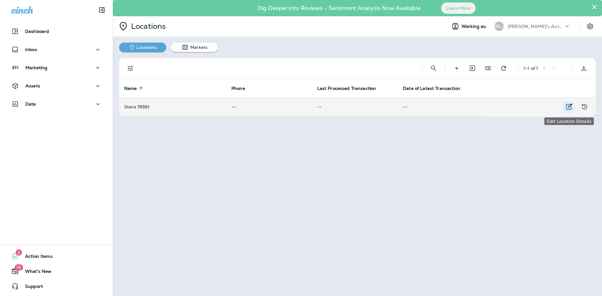
click at [568, 110] on icon "Edit Location Details" at bounding box center [569, 107] width 8 height 8
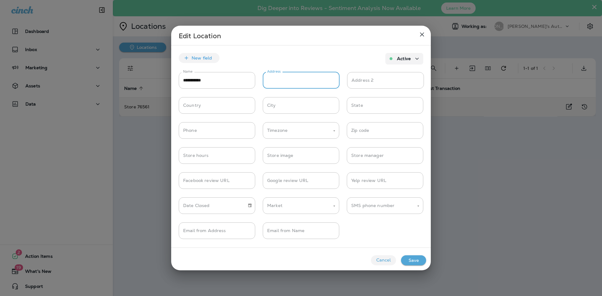
click at [287, 85] on input "Address" at bounding box center [301, 80] width 77 height 17
drag, startPoint x: 223, startPoint y: 77, endPoint x: 158, endPoint y: 81, distance: 65.0
click at [157, 81] on div "**********" at bounding box center [301, 148] width 602 height 296
type input "*"
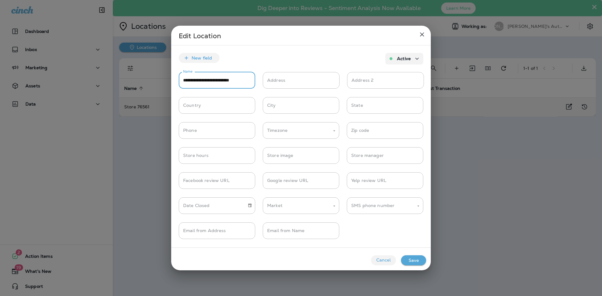
type input "**********"
type input "***"
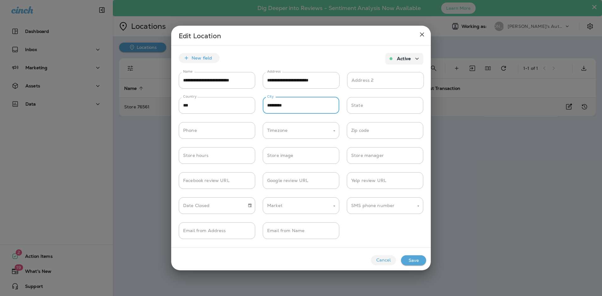
type input "*********"
type input "**"
type input "**********"
type input "*"
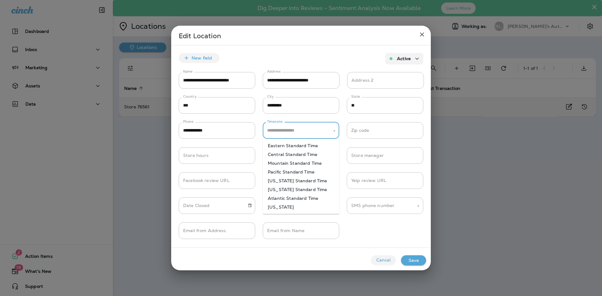
click at [315, 157] on li "Central Standard Time" at bounding box center [301, 154] width 77 height 9
type input "**********"
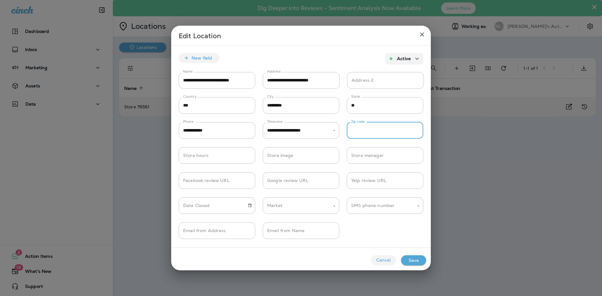
click at [364, 134] on input "Zip code" at bounding box center [385, 130] width 77 height 17
type input "*****"
click at [241, 102] on input "***" at bounding box center [217, 105] width 77 height 17
click at [220, 158] on input "Store hours" at bounding box center [217, 155] width 77 height 17
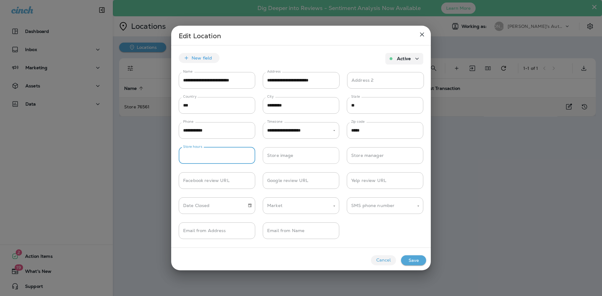
click at [285, 154] on input "Store image" at bounding box center [301, 155] width 77 height 17
click at [229, 157] on input "Store hours" at bounding box center [217, 155] width 77 height 17
type input "**********"
click at [290, 152] on input "Store image" at bounding box center [301, 155] width 77 height 17
click at [356, 158] on input "Store manager" at bounding box center [385, 155] width 77 height 17
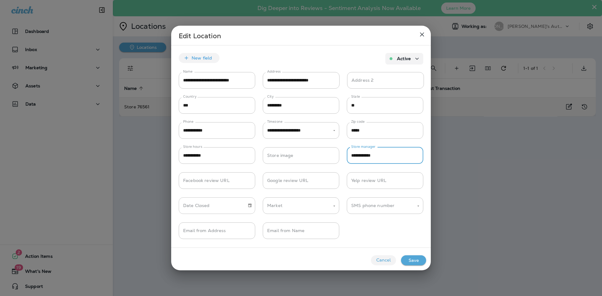
type input "**********"
click at [240, 208] on input "**********" at bounding box center [211, 206] width 64 height 17
click at [258, 194] on div "Date Closed Date Closed Market Market SMS phone number SMS phone number" at bounding box center [301, 202] width 260 height 25
drag, startPoint x: 388, startPoint y: 157, endPoint x: 283, endPoint y: 157, distance: 104.4
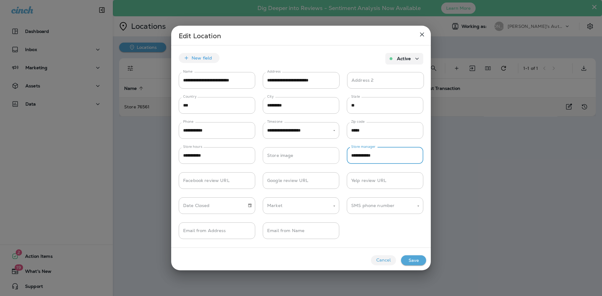
click at [283, 157] on div "**********" at bounding box center [301, 152] width 260 height 25
click at [346, 167] on div "Facebook review URL Facebook review URL Google review URL Google review URL Yel…" at bounding box center [301, 177] width 260 height 25
click at [383, 206] on input "SMS phone number" at bounding box center [380, 205] width 61 height 11
click at [369, 234] on div "Email from Address Email from Address Email from Name Email from Name" at bounding box center [301, 227] width 260 height 25
click at [221, 232] on input "Email from Address" at bounding box center [217, 231] width 77 height 17
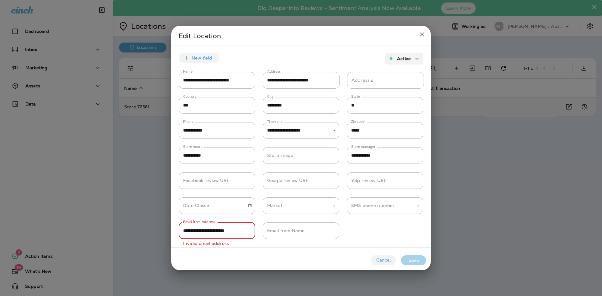
type input "**********"
click at [306, 155] on input "Store image" at bounding box center [301, 155] width 77 height 17
type input "*"
click at [234, 179] on input "Facebook review URL" at bounding box center [217, 180] width 77 height 17
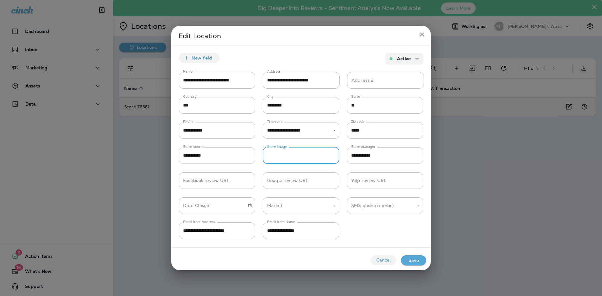
click at [288, 156] on input "Store image" at bounding box center [301, 155] width 77 height 17
click at [297, 210] on input "Market" at bounding box center [296, 205] width 61 height 11
click at [399, 210] on input "SMS phone number" at bounding box center [380, 205] width 61 height 11
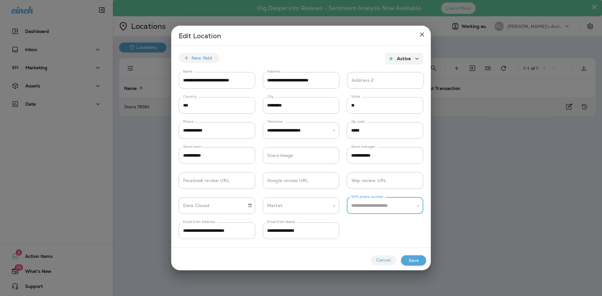
click at [356, 227] on div "**********" at bounding box center [301, 227] width 260 height 25
click at [410, 258] on button "Save" at bounding box center [413, 261] width 25 height 10
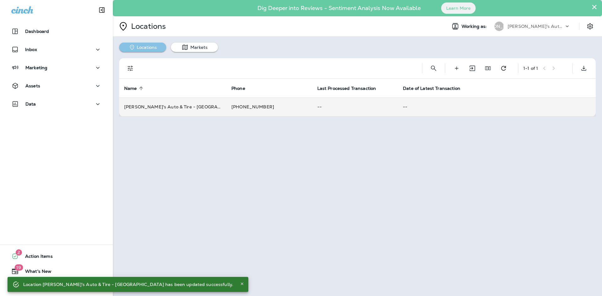
click at [155, 47] on button "Locations" at bounding box center [142, 47] width 47 height 9
click at [469, 67] on icon "Import Locations" at bounding box center [473, 69] width 8 height 8
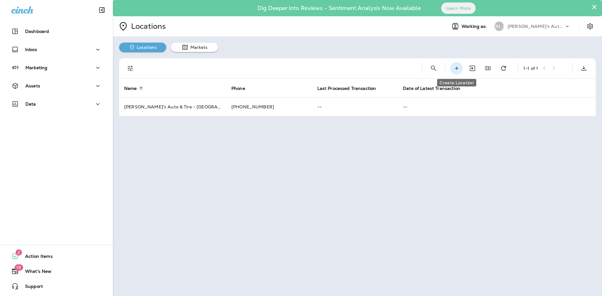
click at [459, 67] on icon "Create Location" at bounding box center [457, 68] width 7 height 6
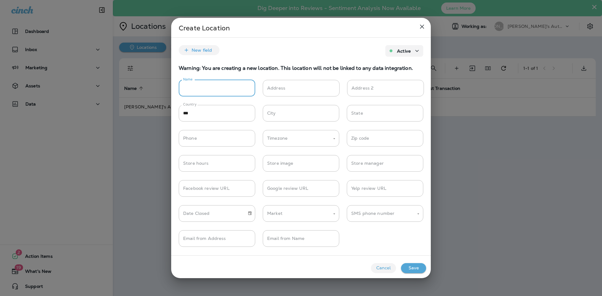
click at [214, 87] on input "Name" at bounding box center [217, 88] width 77 height 17
type input "**********"
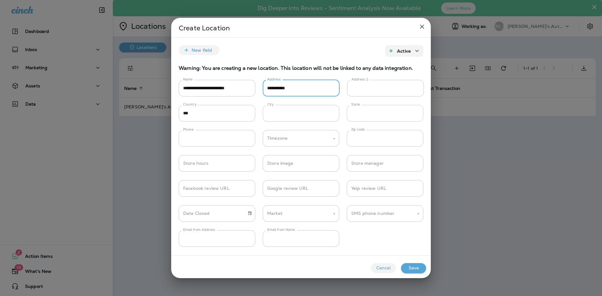
type input "**********"
type input "******"
type input "**"
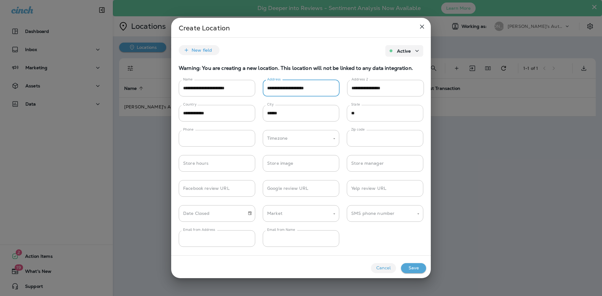
type input "**********"
type input "*****"
type input "**********"
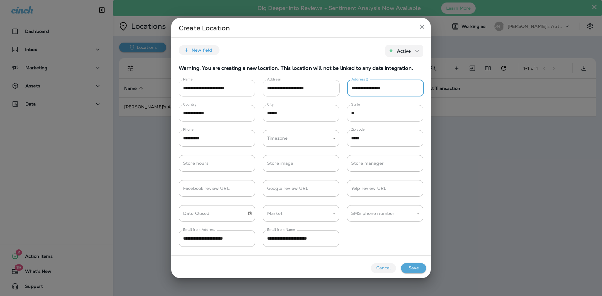
drag, startPoint x: 402, startPoint y: 92, endPoint x: 338, endPoint y: 93, distance: 63.7
click at [338, 93] on div "**********" at bounding box center [301, 84] width 260 height 25
drag, startPoint x: 215, startPoint y: 118, endPoint x: 151, endPoint y: 120, distance: 64.6
click at [151, 120] on div "**********" at bounding box center [301, 148] width 602 height 296
type input "***"
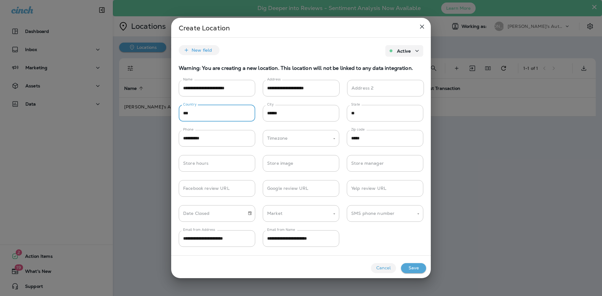
drag, startPoint x: 91, startPoint y: 145, endPoint x: 85, endPoint y: 144, distance: 5.7
click at [85, 144] on div "**********" at bounding box center [301, 148] width 602 height 296
type input "**********"
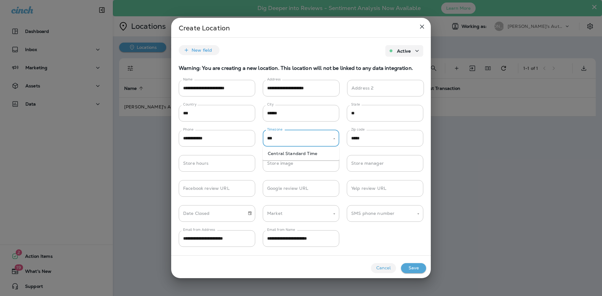
click at [313, 157] on li "Central Standard Time" at bounding box center [301, 153] width 77 height 9
type input "**********"
click at [226, 163] on input "Store hours" at bounding box center [217, 163] width 77 height 17
type input "**********"
click at [386, 164] on input "Store manager" at bounding box center [385, 163] width 77 height 17
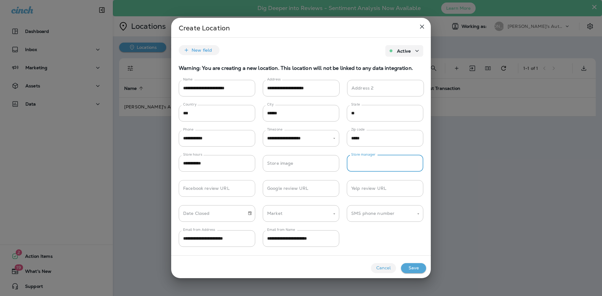
click at [216, 187] on input "Facebook review URL" at bounding box center [217, 188] width 77 height 17
click at [273, 210] on div "Market Market" at bounding box center [301, 213] width 77 height 17
type input "**********"
click at [227, 212] on input "**********" at bounding box center [211, 213] width 64 height 17
click at [352, 247] on div "**********" at bounding box center [301, 235] width 260 height 25
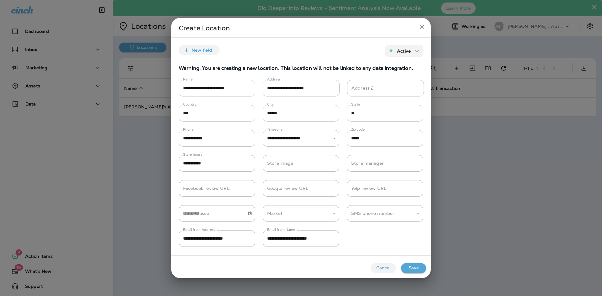
click at [333, 214] on icon "Open" at bounding box center [334, 214] width 4 height 4
click at [379, 228] on div "**********" at bounding box center [301, 235] width 260 height 25
click at [419, 217] on div "SMS phone number" at bounding box center [385, 213] width 77 height 17
click at [418, 217] on button "Close" at bounding box center [419, 214] width 6 height 6
click at [382, 165] on input "Store manager" at bounding box center [385, 163] width 77 height 17
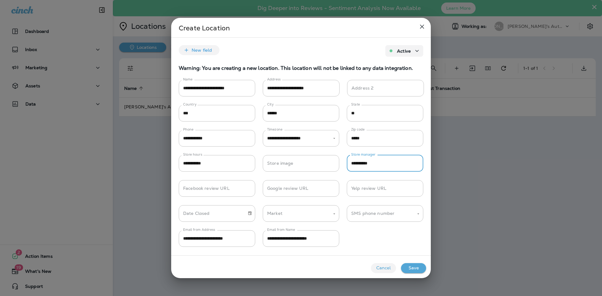
type input "**********"
click at [417, 268] on button "Save" at bounding box center [413, 268] width 25 height 10
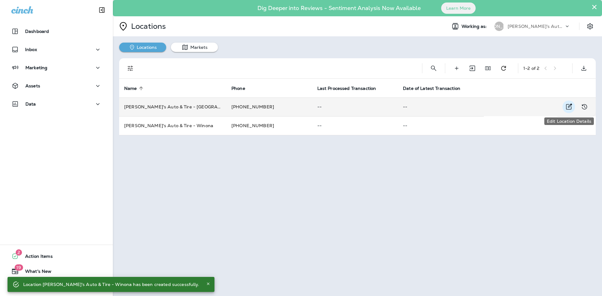
click at [571, 107] on icon "Edit Location Details" at bounding box center [569, 107] width 8 height 8
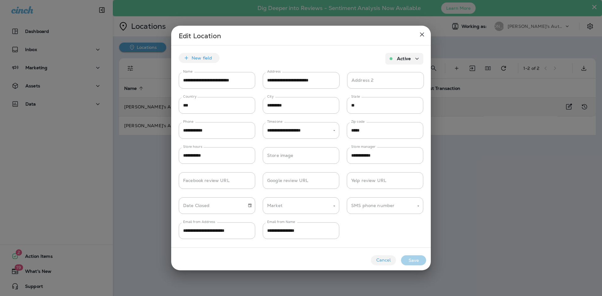
click at [420, 34] on icon "close" at bounding box center [422, 35] width 8 height 8
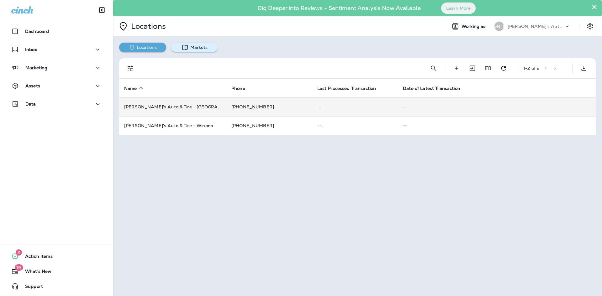
click at [205, 47] on button "Markets" at bounding box center [194, 47] width 47 height 9
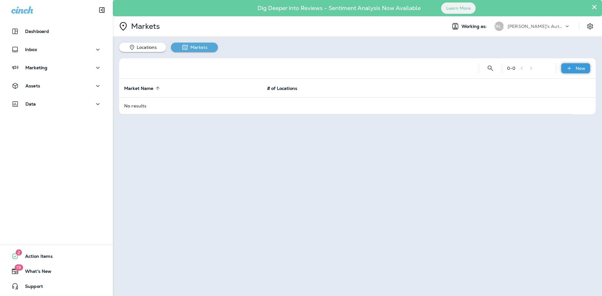
click at [575, 67] on div "New" at bounding box center [575, 68] width 29 height 10
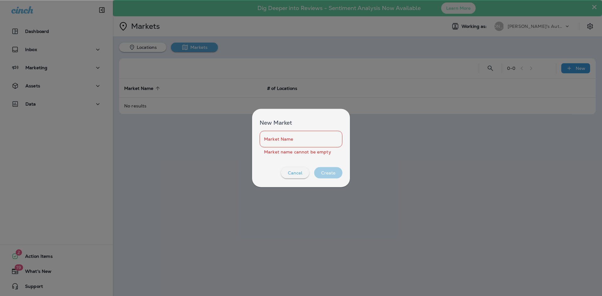
click at [303, 139] on input "Market Name" at bounding box center [301, 139] width 83 height 17
click at [296, 171] on button "Cancel" at bounding box center [295, 173] width 28 height 12
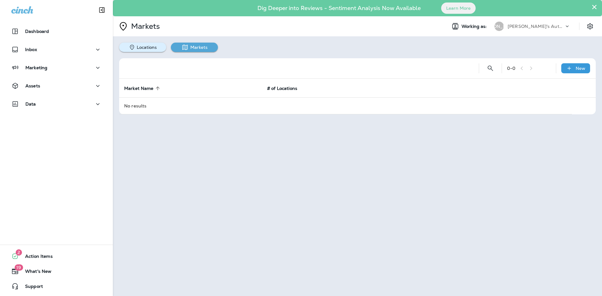
click at [149, 49] on button "Locations" at bounding box center [142, 47] width 47 height 9
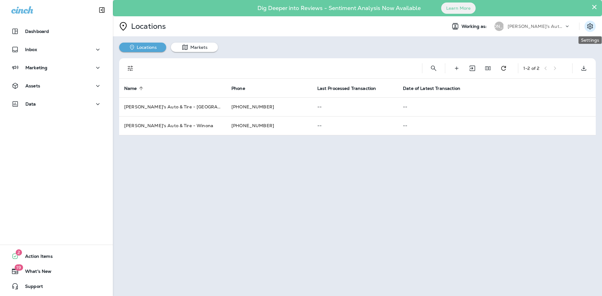
click at [589, 24] on icon "Settings" at bounding box center [590, 27] width 8 height 8
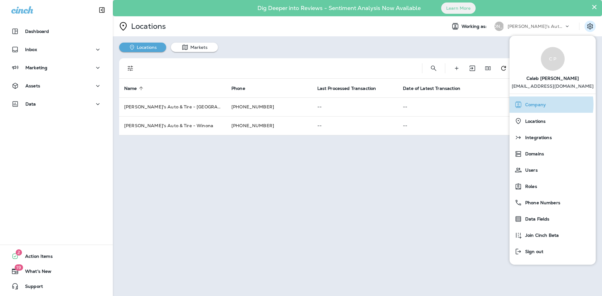
click at [537, 104] on span "Company" at bounding box center [534, 104] width 24 height 5
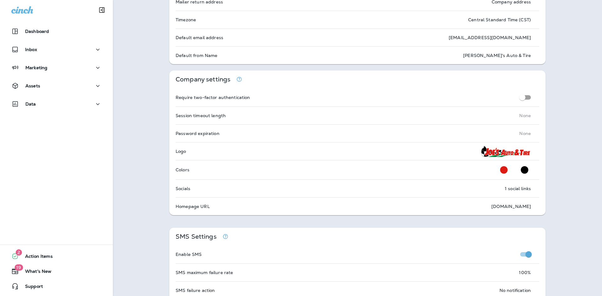
scroll to position [125, 0]
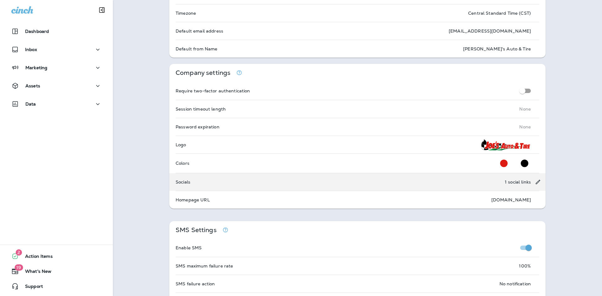
click at [507, 179] on div "1 social links" at bounding box center [518, 182] width 26 height 11
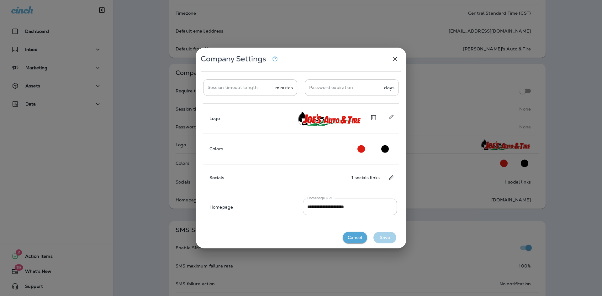
click at [395, 178] on button "Change social links" at bounding box center [391, 177] width 12 height 11
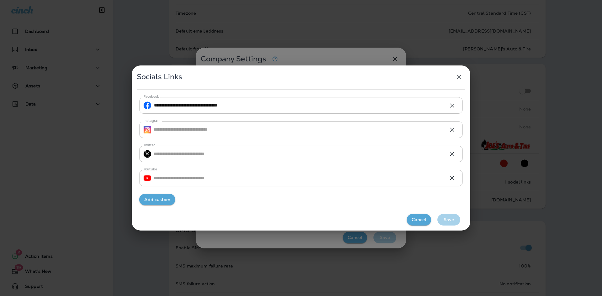
click at [227, 183] on input "Youtube" at bounding box center [299, 178] width 290 height 17
click at [190, 176] on input "Youtube" at bounding box center [299, 178] width 290 height 17
paste input "**********"
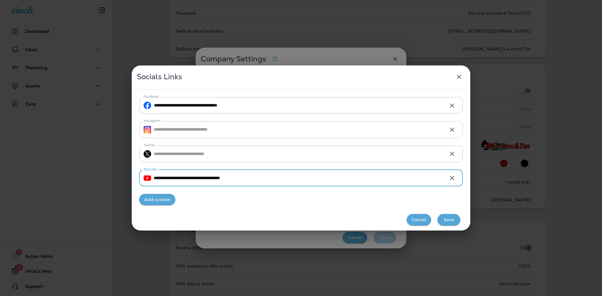
type input "**********"
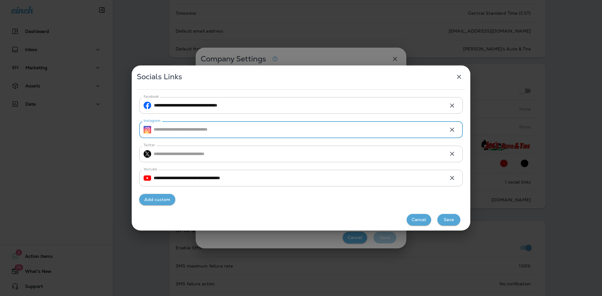
click at [253, 125] on input "Instagram" at bounding box center [299, 129] width 290 height 17
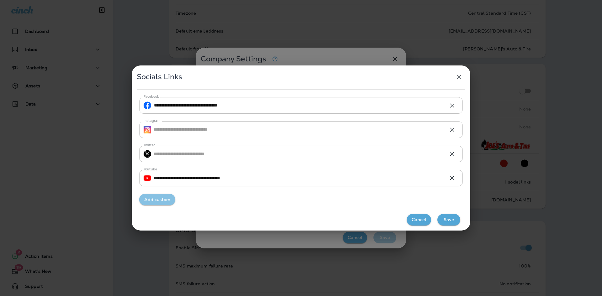
click at [153, 198] on button "Add custom" at bounding box center [157, 200] width 36 height 12
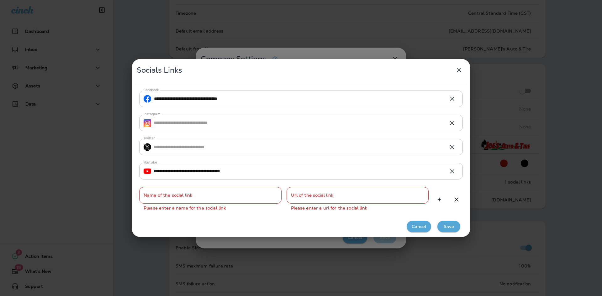
click at [171, 196] on input "Name of the social link" at bounding box center [210, 195] width 142 height 17
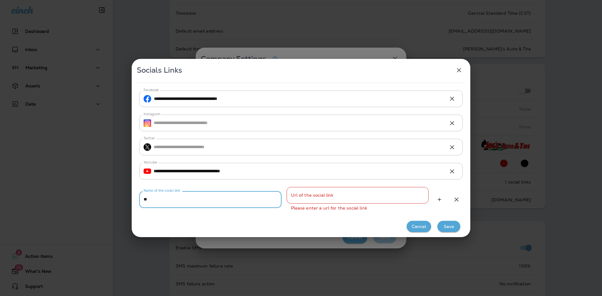
type input "*"
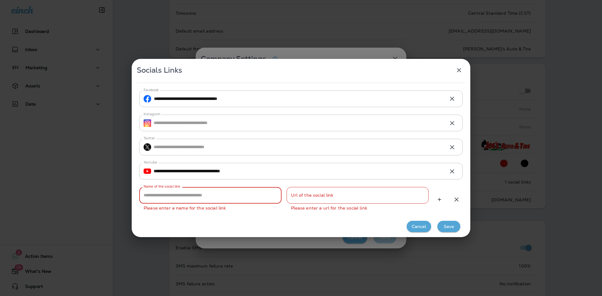
type input "*"
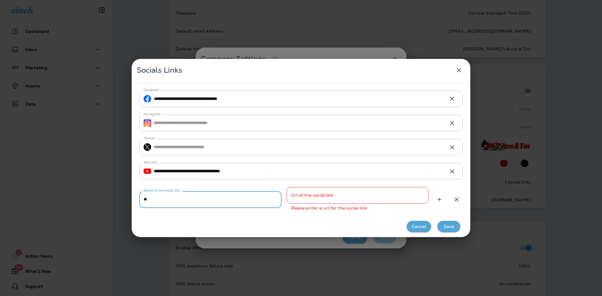
type input "*"
type input "********"
click at [354, 204] on div "Url of the social link Url of the social link Please enter a url for the social…" at bounding box center [358, 199] width 142 height 25
click at [357, 194] on input "Url of the social link" at bounding box center [358, 195] width 142 height 17
click at [329, 199] on input "Url of the social link" at bounding box center [358, 195] width 142 height 17
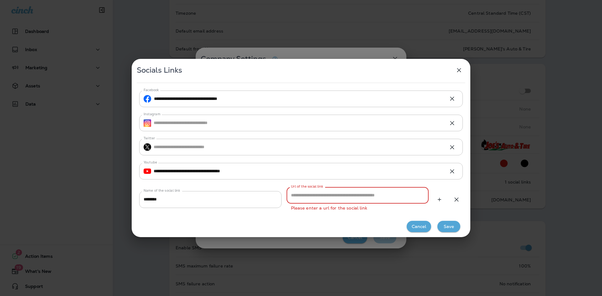
paste input "**********"
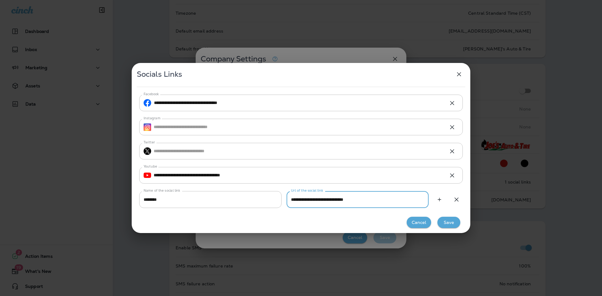
type input "**********"
click at [449, 220] on button "Save" at bounding box center [449, 223] width 23 height 12
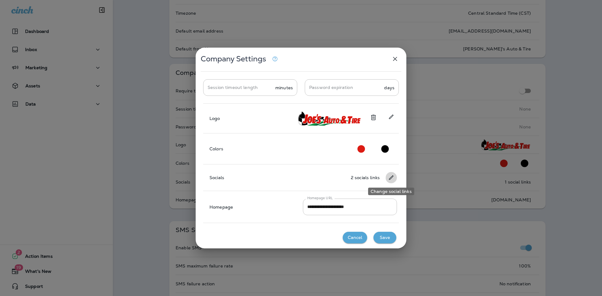
click at [391, 178] on icon "Change social links" at bounding box center [391, 178] width 7 height 6
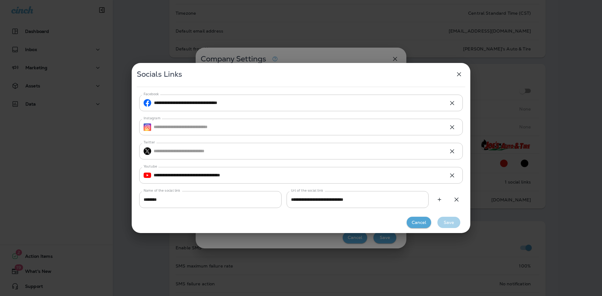
click at [443, 201] on icon "button" at bounding box center [439, 200] width 7 height 6
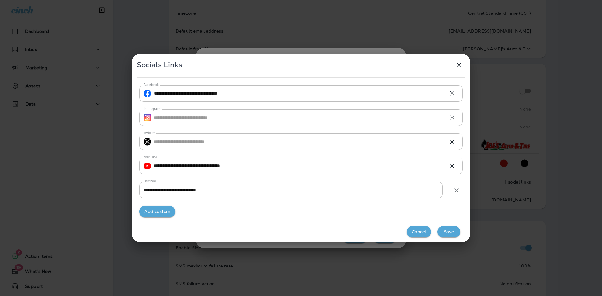
click at [453, 189] on icon "button" at bounding box center [457, 191] width 8 height 8
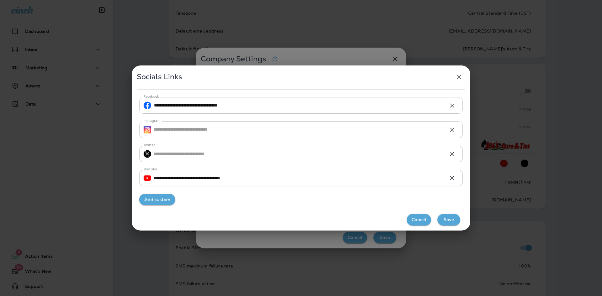
click at [446, 218] on button "Save" at bounding box center [449, 220] width 23 height 12
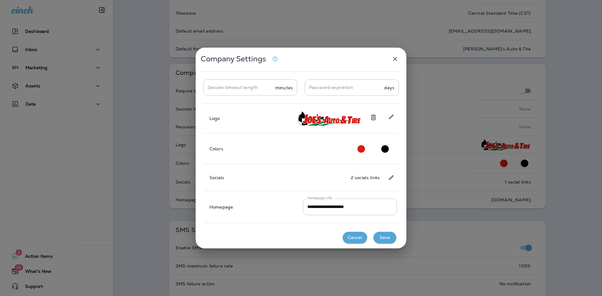
click at [388, 237] on button "Save" at bounding box center [385, 238] width 23 height 12
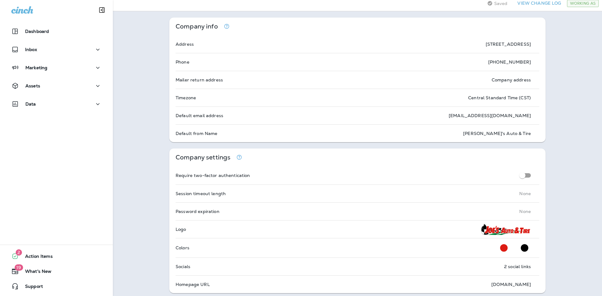
scroll to position [0, 0]
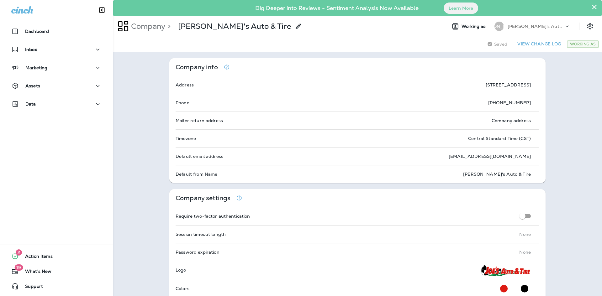
click at [592, 8] on button "×" at bounding box center [595, 7] width 6 height 10
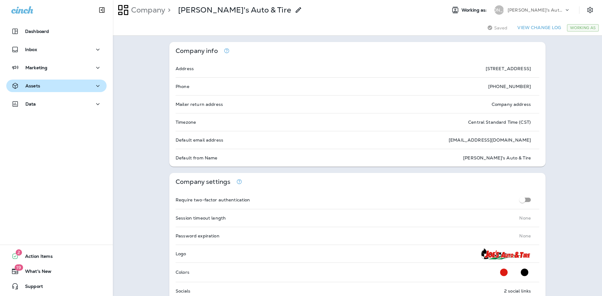
click at [74, 88] on div "Assets" at bounding box center [56, 86] width 90 height 8
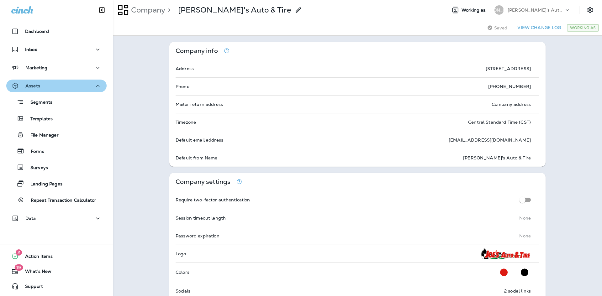
click at [74, 88] on div "Assets" at bounding box center [56, 86] width 90 height 8
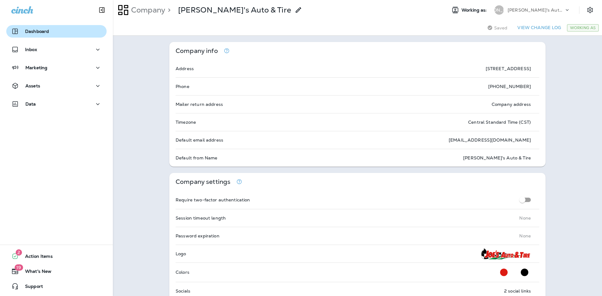
click at [66, 32] on div "Dashboard" at bounding box center [56, 32] width 90 height 8
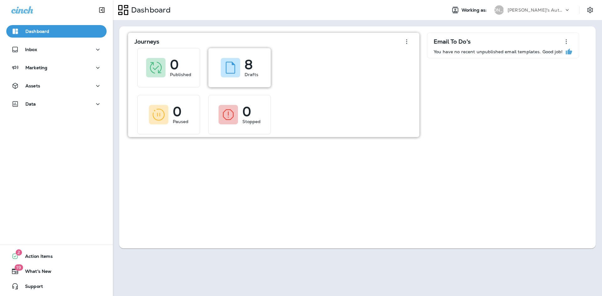
click at [250, 67] on p "8" at bounding box center [249, 64] width 8 height 6
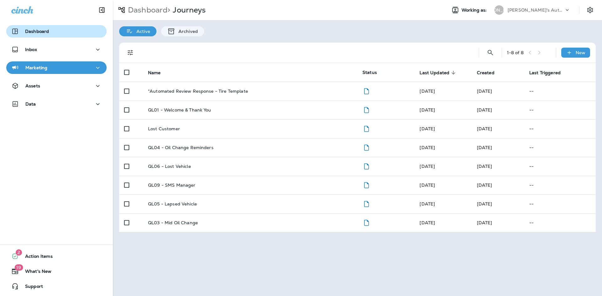
click at [53, 35] on button "Dashboard" at bounding box center [56, 31] width 100 height 13
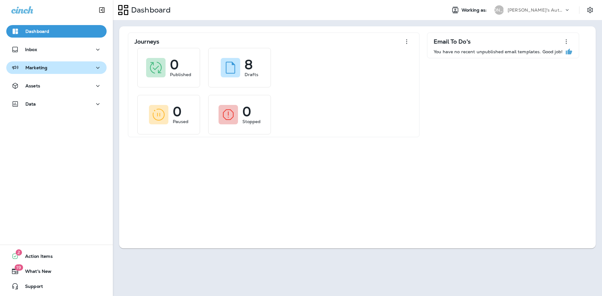
click at [48, 67] on div "Marketing" at bounding box center [56, 68] width 90 height 8
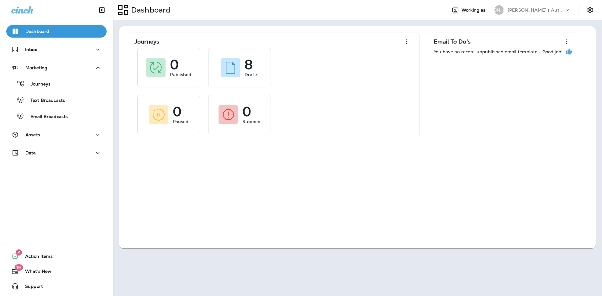
click at [52, 27] on button "Dashboard" at bounding box center [56, 31] width 100 height 13
click at [54, 32] on div "Dashboard" at bounding box center [56, 32] width 90 height 8
click at [54, 103] on p "Text Broadcasts" at bounding box center [44, 101] width 41 height 6
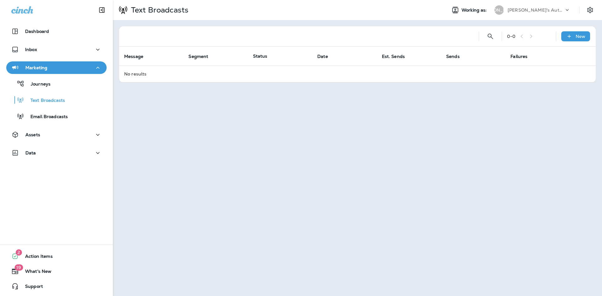
click at [49, 40] on div "Dashboard" at bounding box center [56, 33] width 113 height 16
click at [48, 33] on p "Dashboard" at bounding box center [37, 31] width 24 height 5
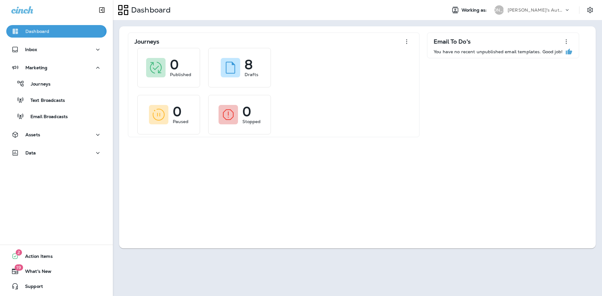
click at [46, 33] on p "Dashboard" at bounding box center [37, 31] width 24 height 5
click at [60, 155] on div "Data" at bounding box center [56, 153] width 90 height 8
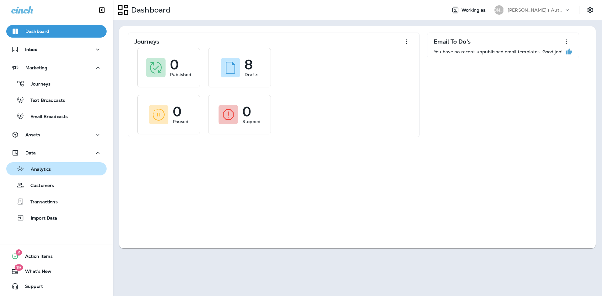
click at [56, 166] on div "Analytics" at bounding box center [56, 168] width 95 height 9
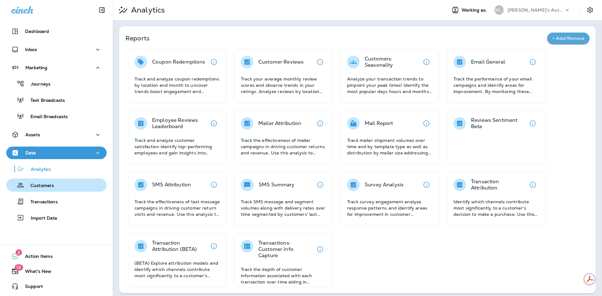
click at [71, 183] on div "Customers" at bounding box center [56, 185] width 95 height 9
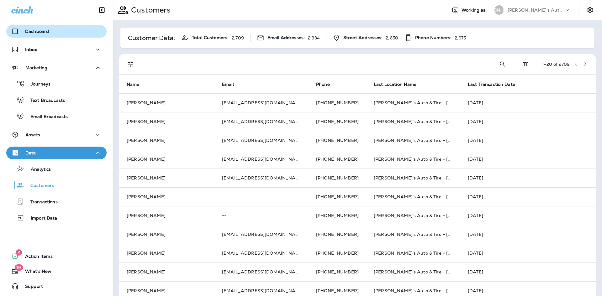
click at [72, 33] on div "Dashboard" at bounding box center [56, 32] width 90 height 8
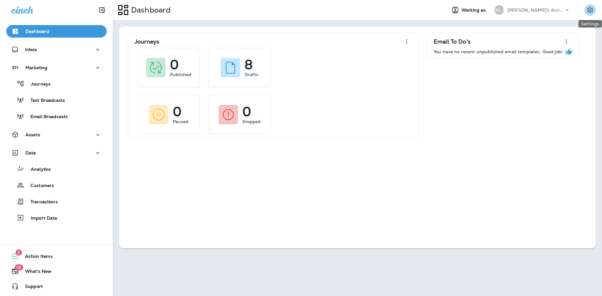
click at [595, 10] on button "Settings" at bounding box center [590, 9] width 11 height 11
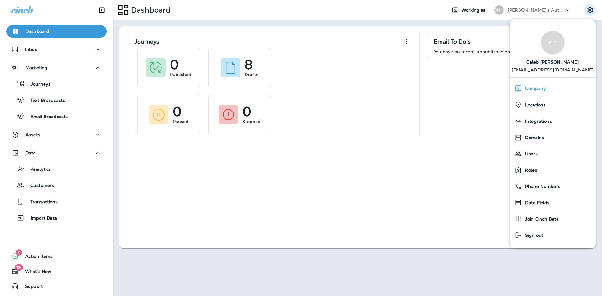
click at [557, 93] on div "Company" at bounding box center [552, 88] width 81 height 13
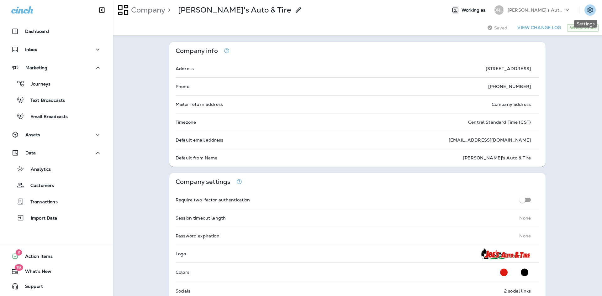
click at [587, 11] on icon "Settings" at bounding box center [590, 10] width 6 height 6
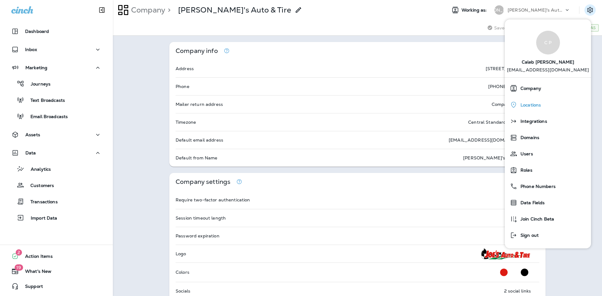
click at [543, 104] on div "Locations" at bounding box center [547, 104] width 81 height 13
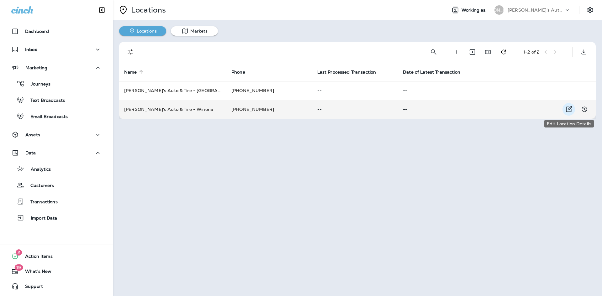
click at [568, 113] on icon "Edit Location Details" at bounding box center [569, 110] width 8 height 8
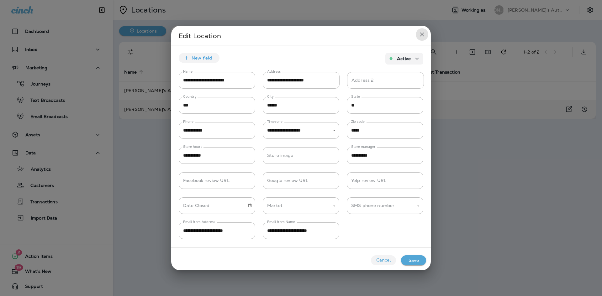
click at [421, 37] on icon "close" at bounding box center [422, 35] width 8 height 8
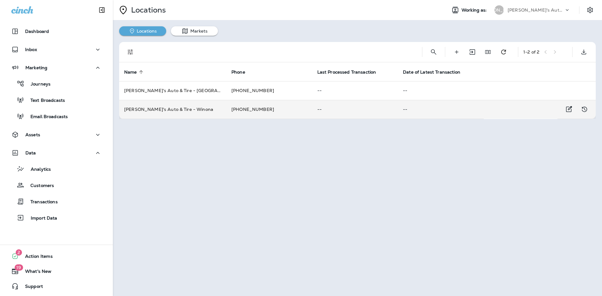
click at [549, 12] on div "[PERSON_NAME]'s Auto & Tire" at bounding box center [536, 9] width 56 height 9
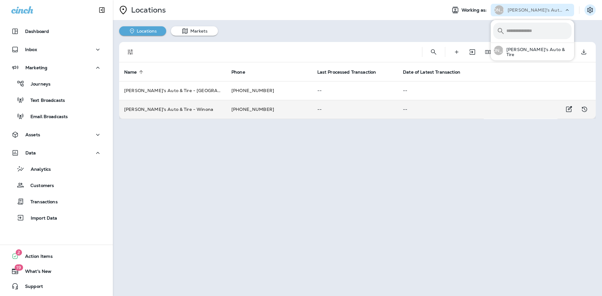
click at [587, 10] on icon "Settings" at bounding box center [590, 10] width 8 height 8
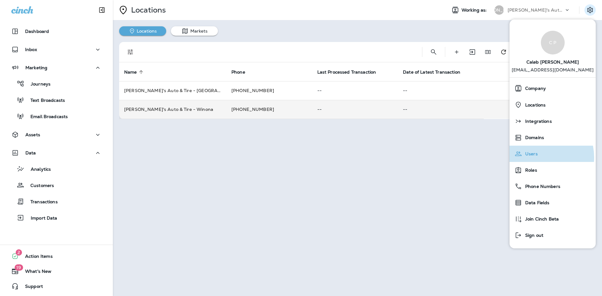
click at [539, 158] on div "Users" at bounding box center [552, 154] width 81 height 13
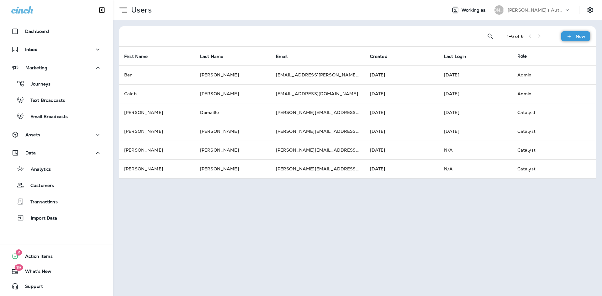
click at [575, 37] on div "New" at bounding box center [575, 36] width 29 height 10
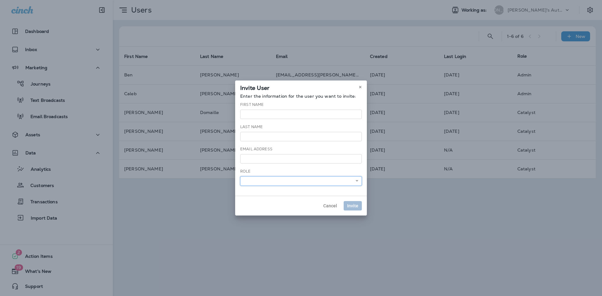
click at [308, 179] on select "******** ******** ******** *****" at bounding box center [301, 181] width 122 height 9
click at [309, 179] on select "******** ******** ******** *****" at bounding box center [301, 181] width 122 height 9
click at [362, 85] on button at bounding box center [360, 87] width 7 height 7
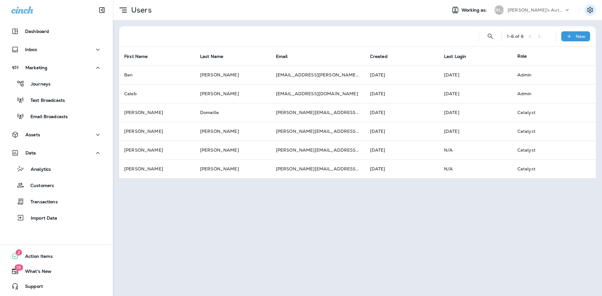
click at [595, 9] on button "Settings" at bounding box center [590, 9] width 11 height 11
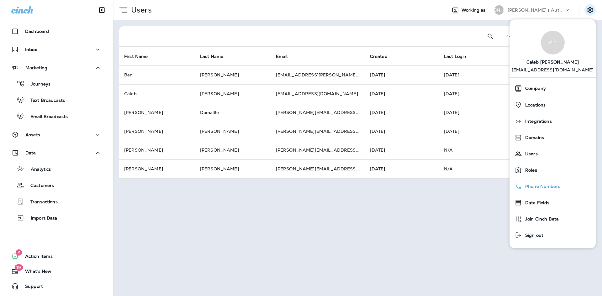
click at [547, 189] on span "Phone Numbers" at bounding box center [541, 186] width 38 height 5
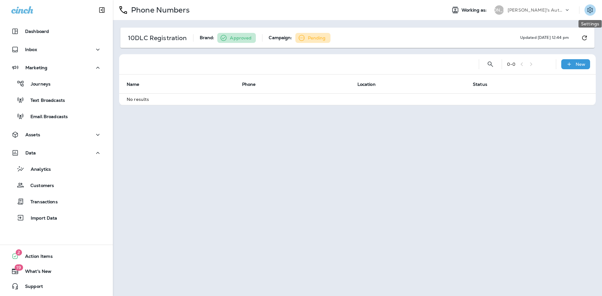
click at [592, 9] on icon "Settings" at bounding box center [590, 10] width 8 height 8
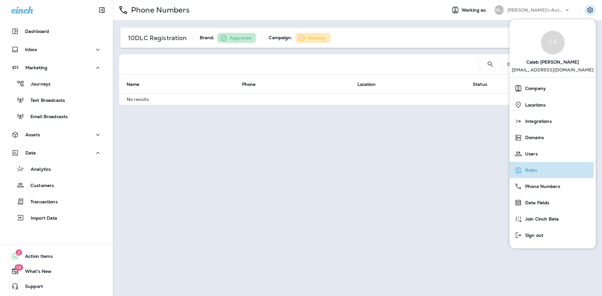
click at [535, 169] on span "Roles" at bounding box center [529, 170] width 15 height 5
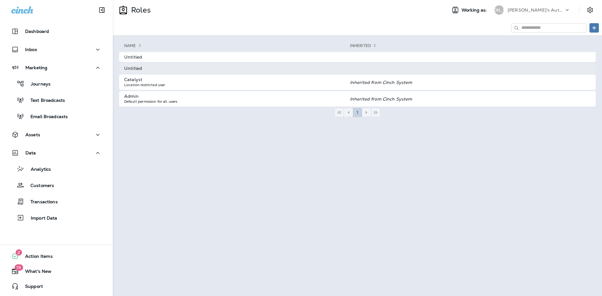
click at [369, 67] on td at bounding box center [473, 68] width 246 height 10
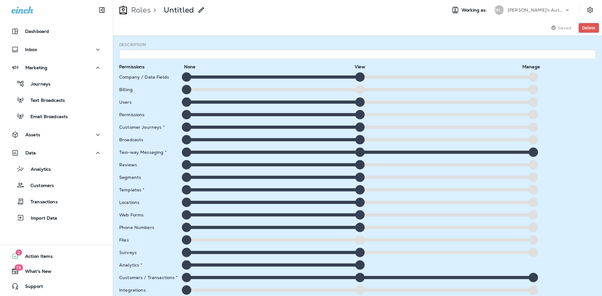
click at [592, 26] on span "Delete" at bounding box center [588, 28] width 13 height 4
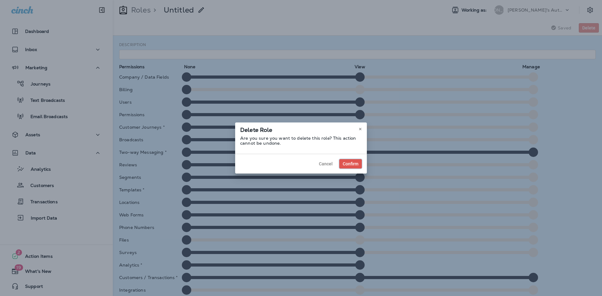
click at [349, 166] on span "Confirm" at bounding box center [351, 164] width 16 height 4
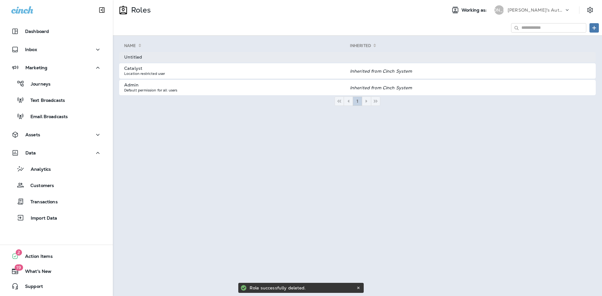
click at [395, 60] on td at bounding box center [473, 57] width 246 height 10
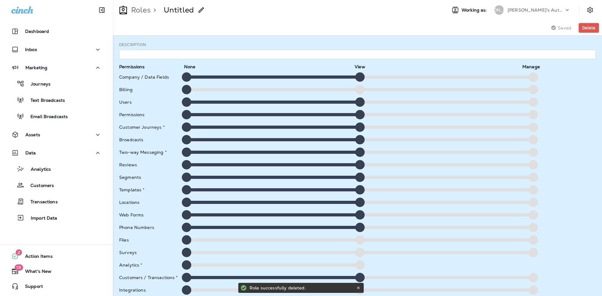
click at [592, 30] on span "Delete" at bounding box center [588, 28] width 13 height 4
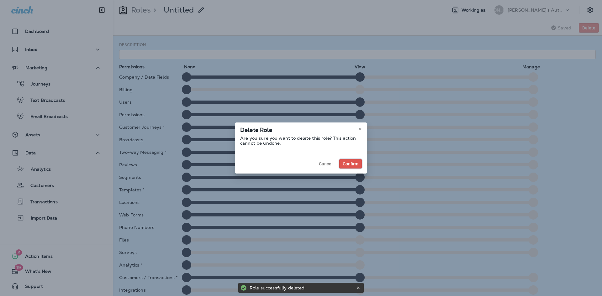
click at [348, 165] on span "Confirm" at bounding box center [351, 164] width 16 height 4
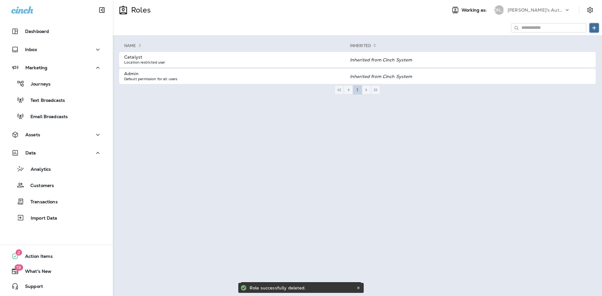
click at [592, 27] on icon at bounding box center [594, 27] width 5 height 5
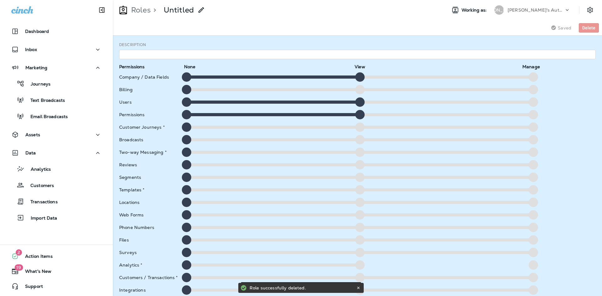
click at [151, 77] on div "Company / Data Fields" at bounding box center [149, 77] width 60 height 5
click at [529, 76] on div at bounding box center [533, 76] width 9 height 9
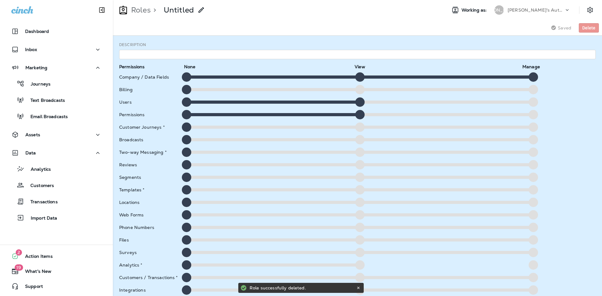
click at [356, 77] on div at bounding box center [359, 76] width 9 height 9
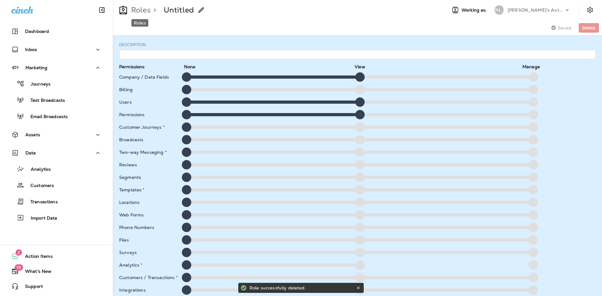
click at [145, 9] on p "Roles" at bounding box center [140, 9] width 22 height 9
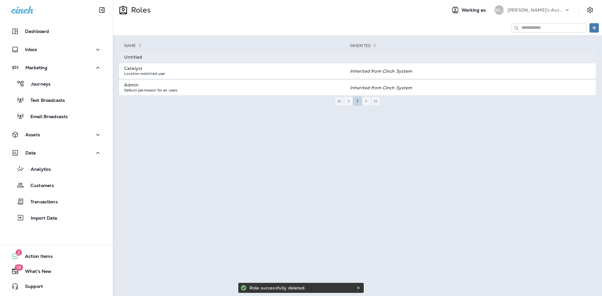
click at [571, 55] on td at bounding box center [473, 57] width 246 height 10
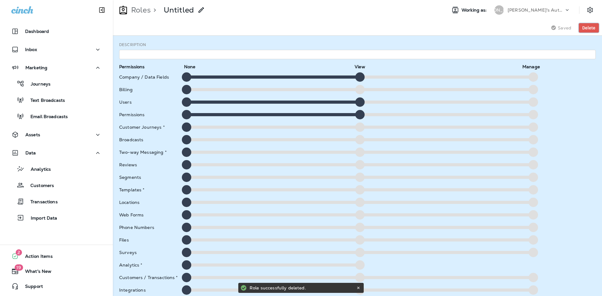
click at [583, 27] on span "Delete" at bounding box center [588, 28] width 13 height 4
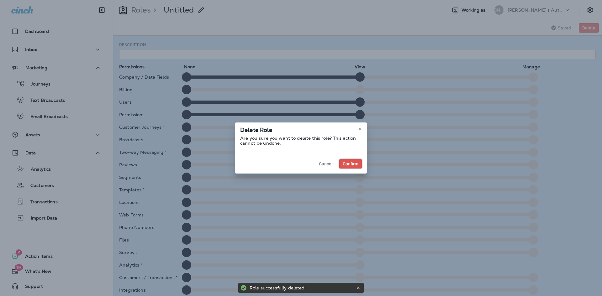
click at [355, 162] on span "Confirm" at bounding box center [351, 164] width 16 height 4
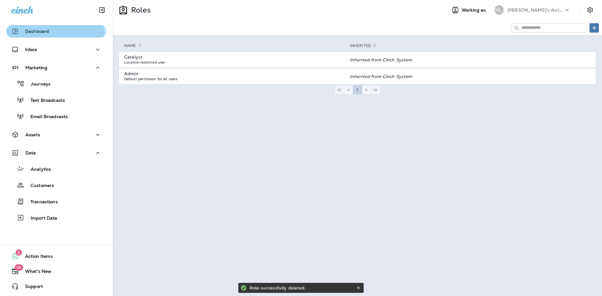
click at [42, 33] on p "Dashboard" at bounding box center [37, 31] width 24 height 5
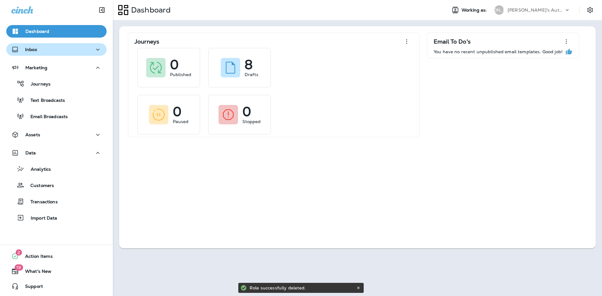
click at [39, 50] on div "Inbox" at bounding box center [56, 50] width 90 height 8
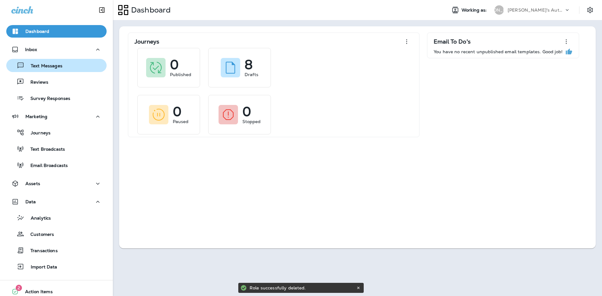
click at [43, 63] on p "Text Messages" at bounding box center [43, 66] width 38 height 6
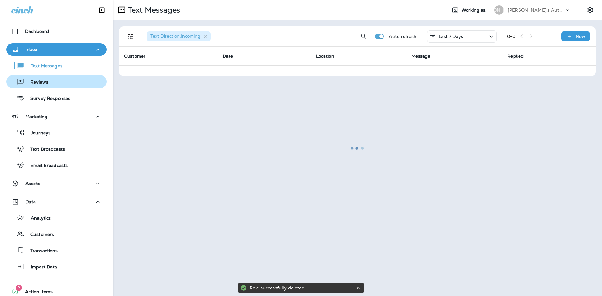
click at [40, 87] on button "Reviews" at bounding box center [56, 81] width 100 height 13
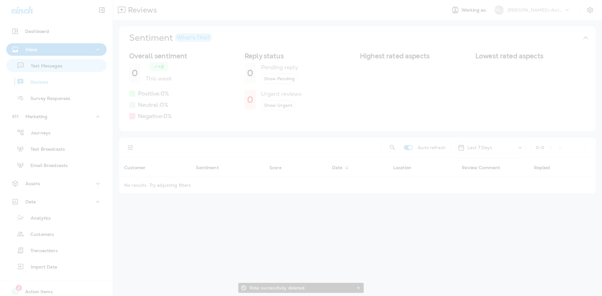
click at [51, 70] on div at bounding box center [301, 148] width 602 height 296
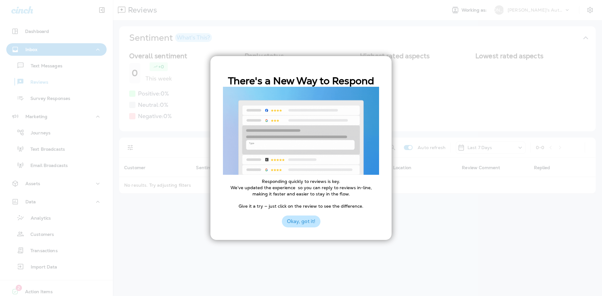
click at [294, 217] on button "Okay, got it!" at bounding box center [301, 222] width 39 height 12
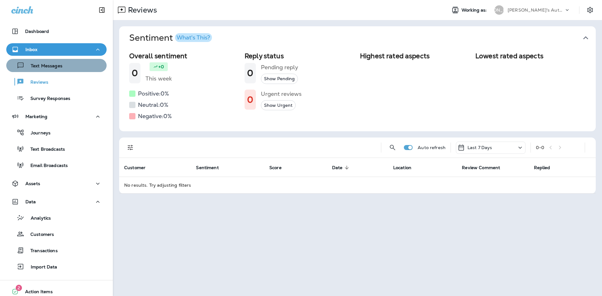
click at [66, 66] on div "Text Messages" at bounding box center [56, 65] width 95 height 9
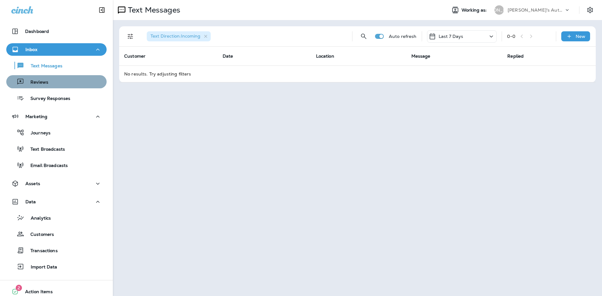
click at [62, 85] on div "Reviews" at bounding box center [56, 81] width 95 height 9
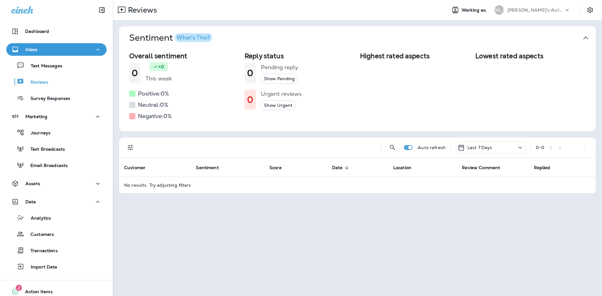
click at [61, 105] on div "Inbox Text Messages Reviews Survey Responses" at bounding box center [56, 75] width 113 height 65
click at [47, 30] on p "Dashboard" at bounding box center [37, 31] width 24 height 5
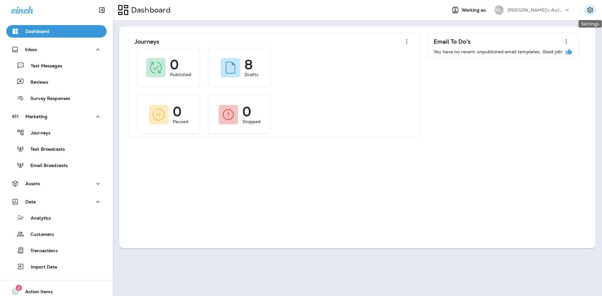
click at [593, 8] on icon "Settings" at bounding box center [590, 10] width 8 height 8
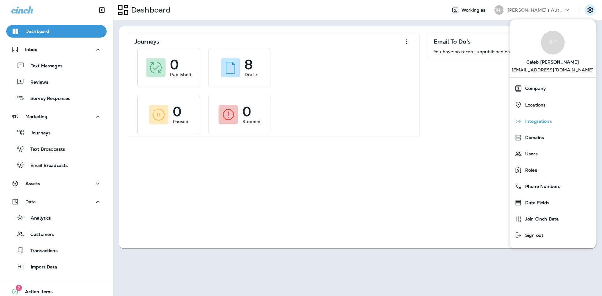
click at [543, 126] on div "Integrations" at bounding box center [552, 121] width 81 height 13
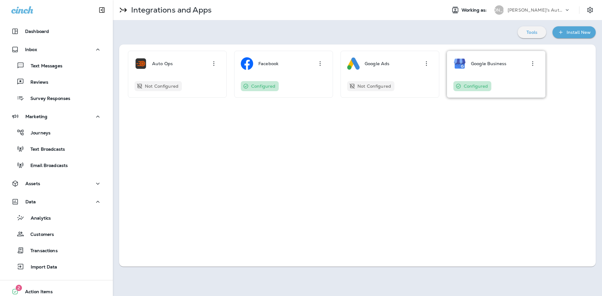
click at [502, 77] on div "Google Business Configured" at bounding box center [497, 74] width 86 height 34
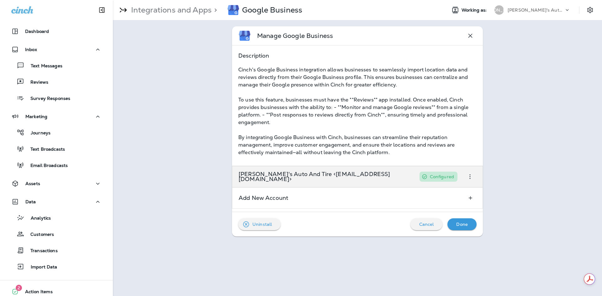
click at [467, 179] on icon "button" at bounding box center [470, 177] width 8 height 8
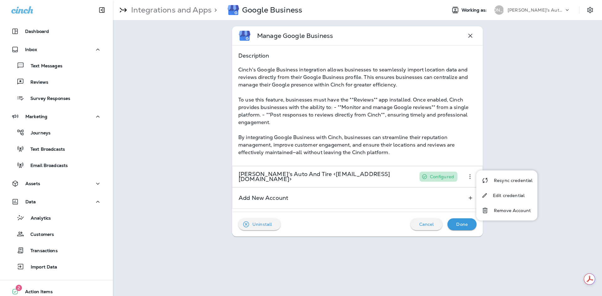
click at [544, 143] on div "Manage Google Business Description Cinch's Google Business integration allows b…" at bounding box center [357, 131] width 489 height 223
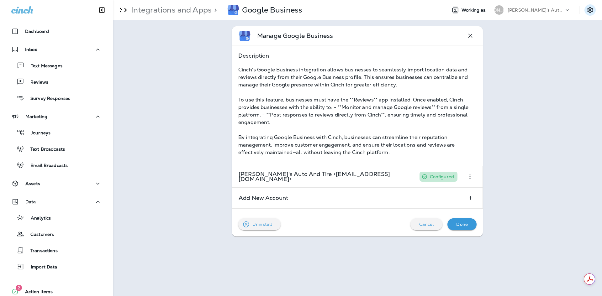
click at [589, 9] on icon "Settings" at bounding box center [590, 10] width 8 height 8
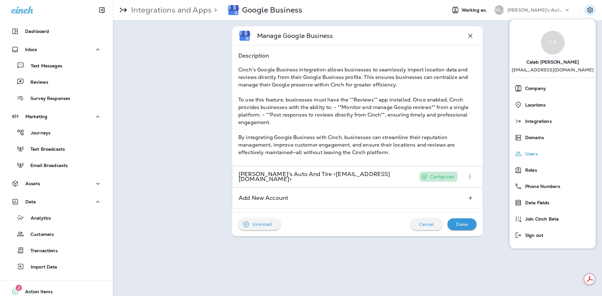
click at [539, 151] on div "Users" at bounding box center [552, 154] width 81 height 13
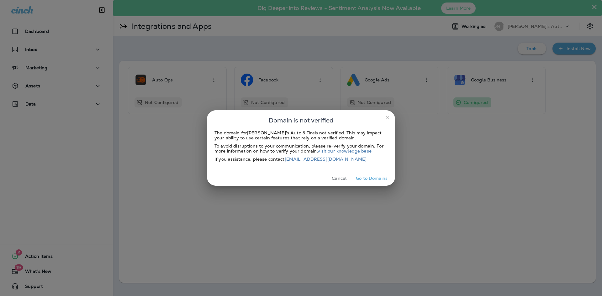
click at [386, 119] on icon "close" at bounding box center [387, 117] width 5 height 5
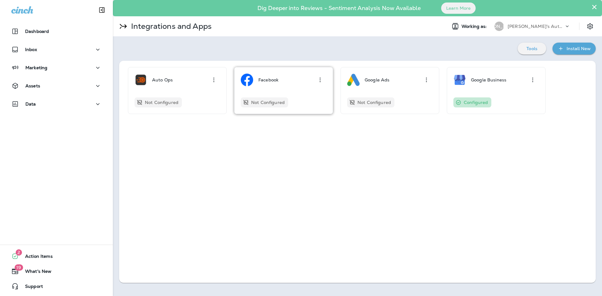
click at [292, 102] on div "Not Configured" at bounding box center [284, 103] width 86 height 10
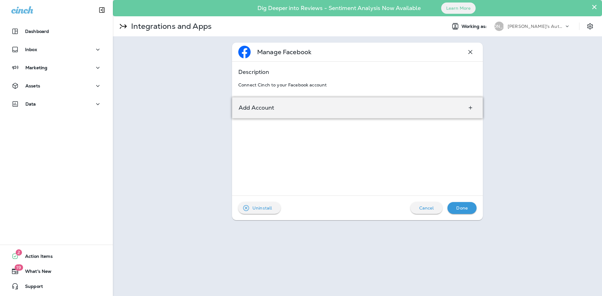
click at [322, 113] on div "Add Account" at bounding box center [357, 107] width 251 height 21
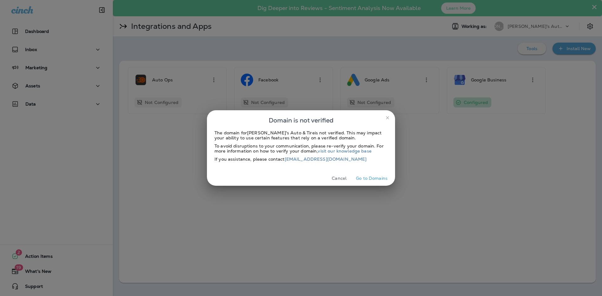
click at [386, 117] on icon "close" at bounding box center [387, 117] width 5 height 5
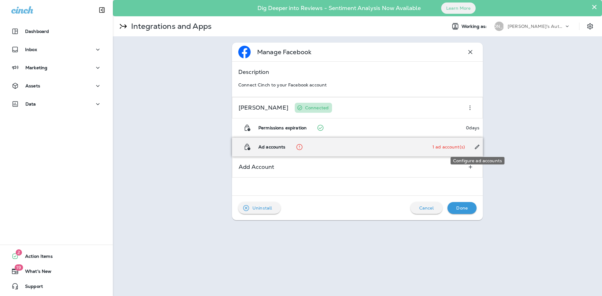
click at [476, 148] on icon "Configure ad accounts" at bounding box center [477, 147] width 4 height 4
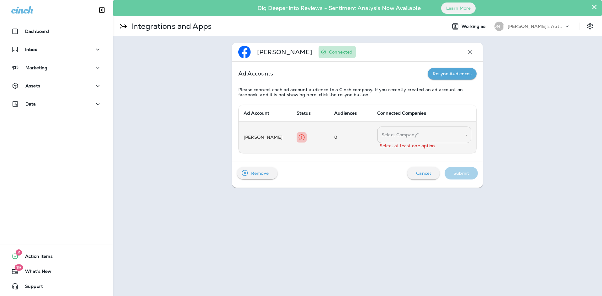
click at [405, 134] on input "Select Company*" at bounding box center [419, 135] width 79 height 11
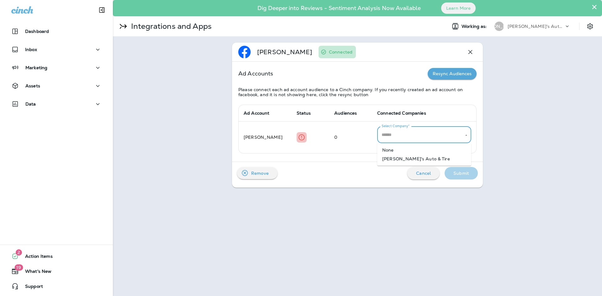
click at [403, 161] on li "[PERSON_NAME]'s Auto & Tire" at bounding box center [424, 159] width 94 height 9
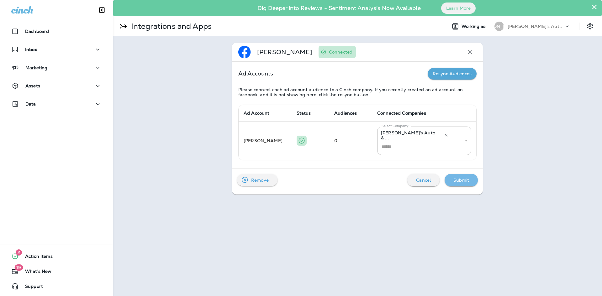
click at [459, 178] on p "Submit" at bounding box center [462, 180] width 16 height 5
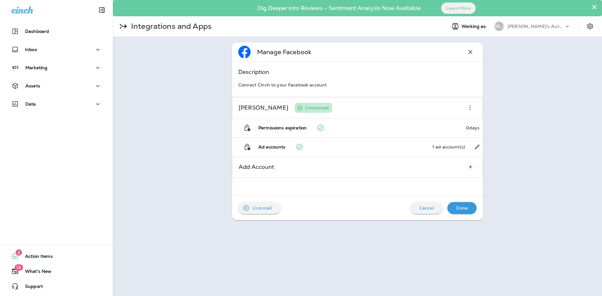
click at [469, 210] on div "Done" at bounding box center [462, 208] width 19 height 8
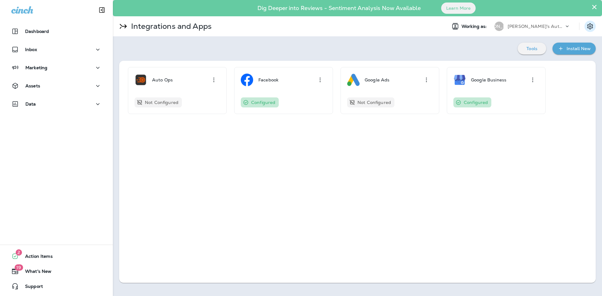
click at [592, 24] on icon "Settings" at bounding box center [590, 27] width 8 height 8
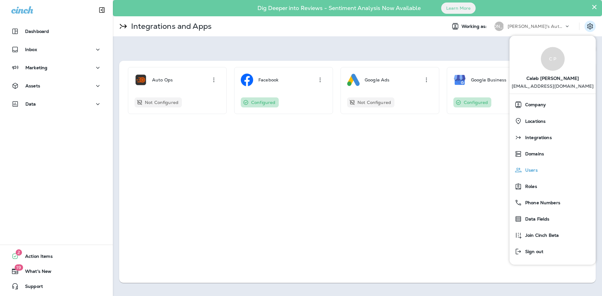
click at [533, 173] on span "Users" at bounding box center [530, 170] width 16 height 5
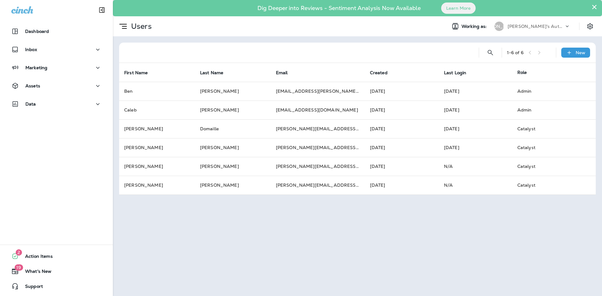
click at [395, 222] on div "× Dig Deeper into Reviews - Sentiment Analysis Now Available Learn More Users W…" at bounding box center [357, 148] width 489 height 296
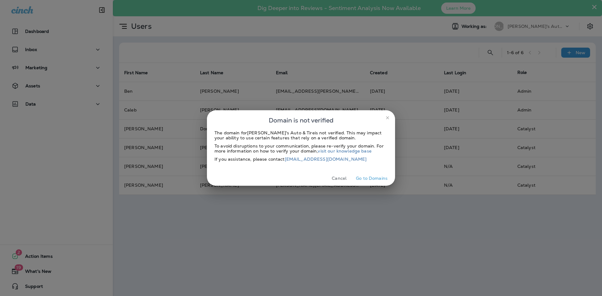
click at [340, 178] on button "Cancel" at bounding box center [339, 179] width 24 height 10
click at [340, 177] on button "Cancel" at bounding box center [339, 179] width 24 height 10
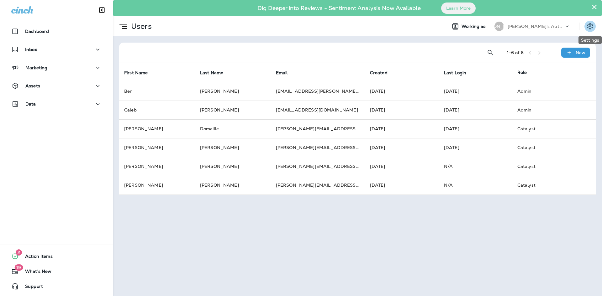
click at [591, 21] on button "Settings" at bounding box center [590, 26] width 11 height 11
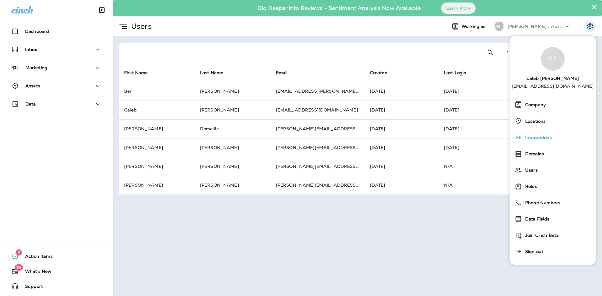
click at [551, 135] on span "Integrations" at bounding box center [537, 137] width 30 height 5
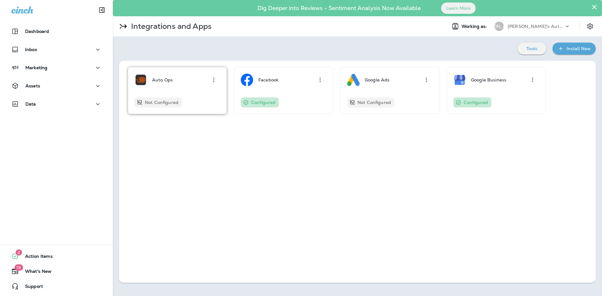
click at [190, 97] on div "Auto Ops Not Configured" at bounding box center [178, 91] width 86 height 34
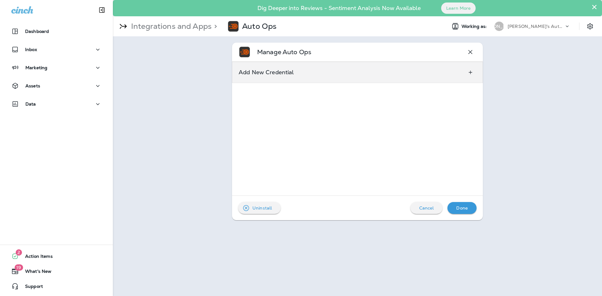
click at [388, 71] on div "Add New Credential" at bounding box center [357, 72] width 251 height 21
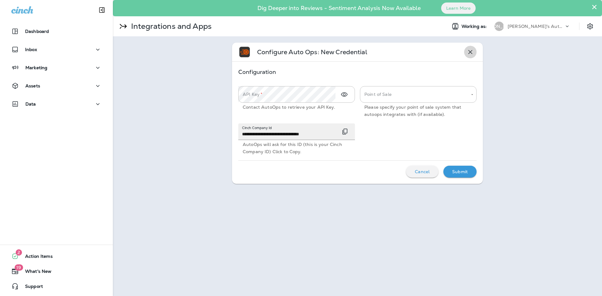
click at [474, 48] on button "button" at bounding box center [470, 52] width 13 height 13
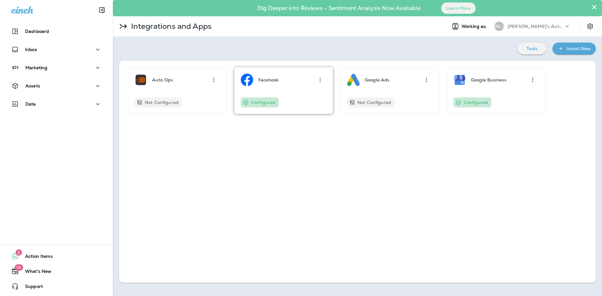
click at [310, 89] on div "Facebook Configured" at bounding box center [284, 91] width 86 height 34
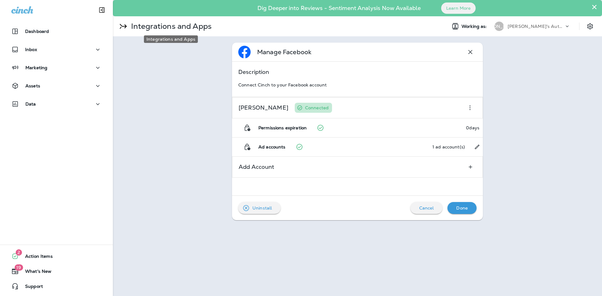
click at [124, 25] on icon at bounding box center [123, 26] width 11 height 11
click at [142, 28] on p "Integrations and Apps" at bounding box center [170, 26] width 83 height 9
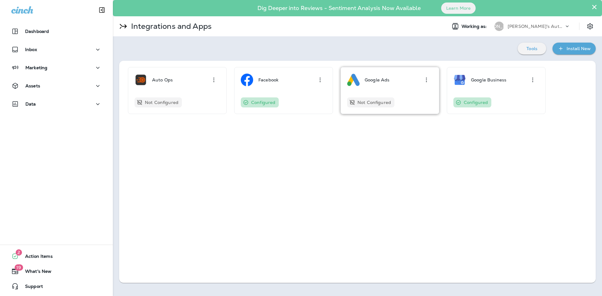
click at [395, 88] on div "Google Ads Not Configured" at bounding box center [390, 91] width 86 height 34
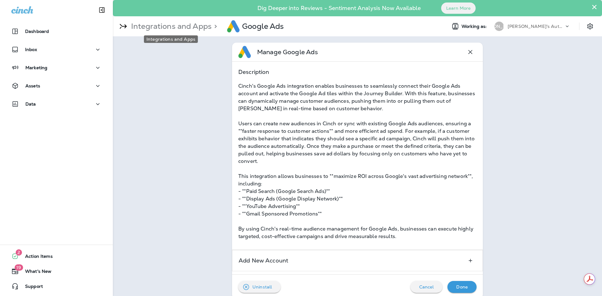
click at [181, 26] on p "Integrations and Apps" at bounding box center [170, 26] width 83 height 9
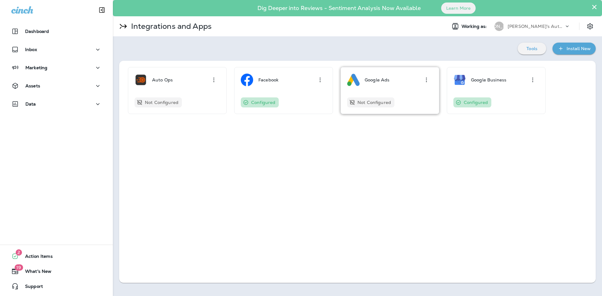
click at [412, 98] on div "Not Configured" at bounding box center [390, 103] width 86 height 10
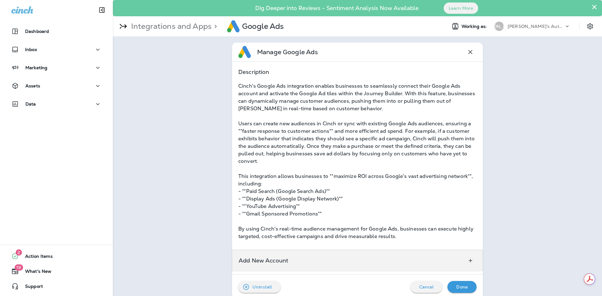
click at [429, 265] on div "Add New Account" at bounding box center [357, 260] width 251 height 21
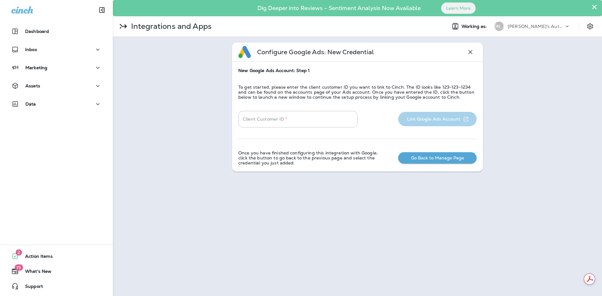
click at [434, 159] on button "Go Back to Manage Page" at bounding box center [437, 158] width 78 height 12
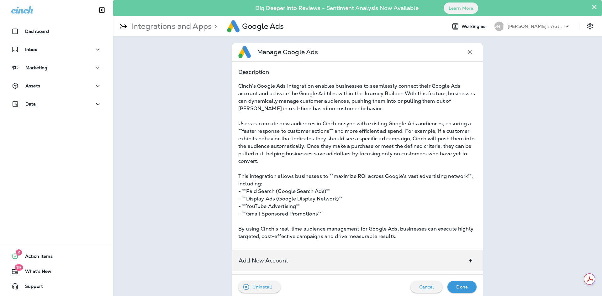
click at [438, 258] on div "Add New Account" at bounding box center [357, 260] width 251 height 21
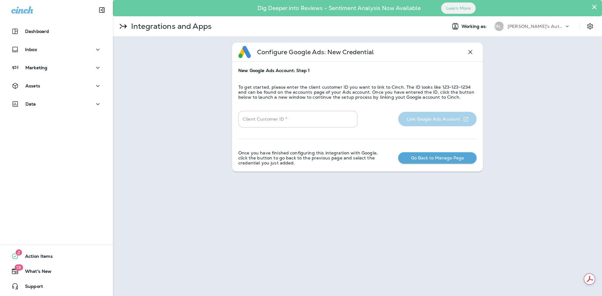
click at [435, 159] on button "Go Back to Manage Page" at bounding box center [437, 158] width 78 height 12
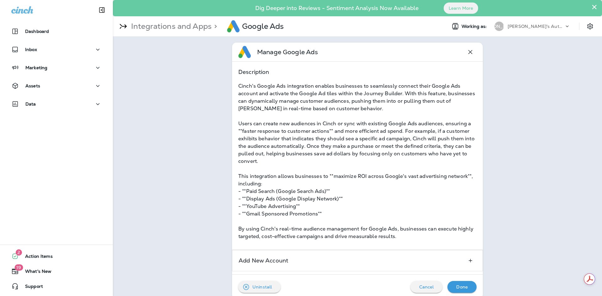
click at [470, 50] on icon "button" at bounding box center [471, 52] width 8 height 8
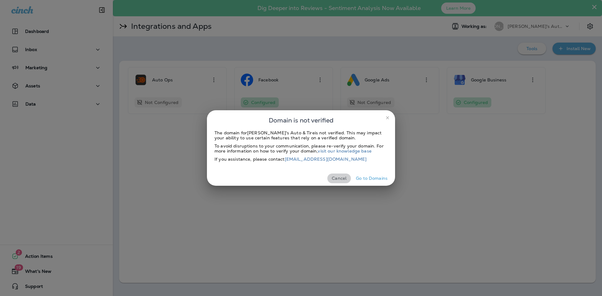
click at [331, 175] on button "Cancel" at bounding box center [339, 179] width 24 height 10
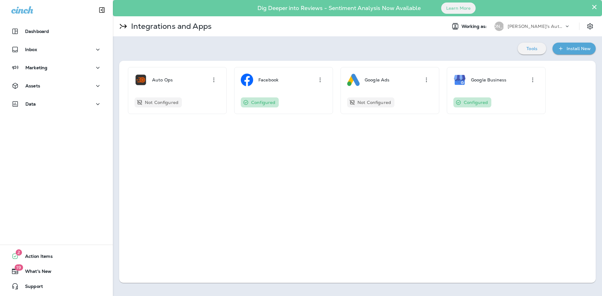
drag, startPoint x: -1, startPoint y: 43, endPoint x: -13, endPoint y: 79, distance: 38.2
click at [0, 0] on html "Dashboard Inbox Marketing Assets Data 2 Action Items 19 What's New Support × Di…" at bounding box center [301, 0] width 602 height 0
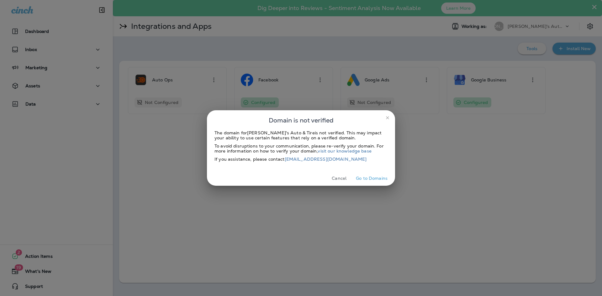
click at [341, 176] on button "Cancel" at bounding box center [339, 179] width 24 height 10
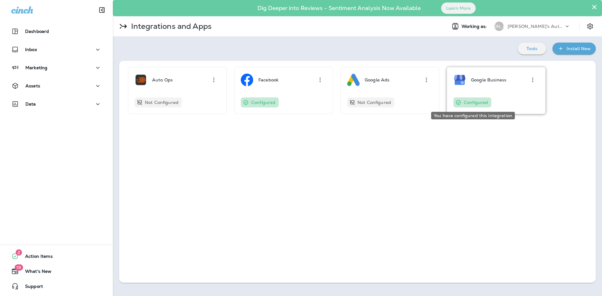
click at [487, 105] on div "Configured" at bounding box center [473, 103] width 38 height 10
